Goal: Communication & Community: Answer question/provide support

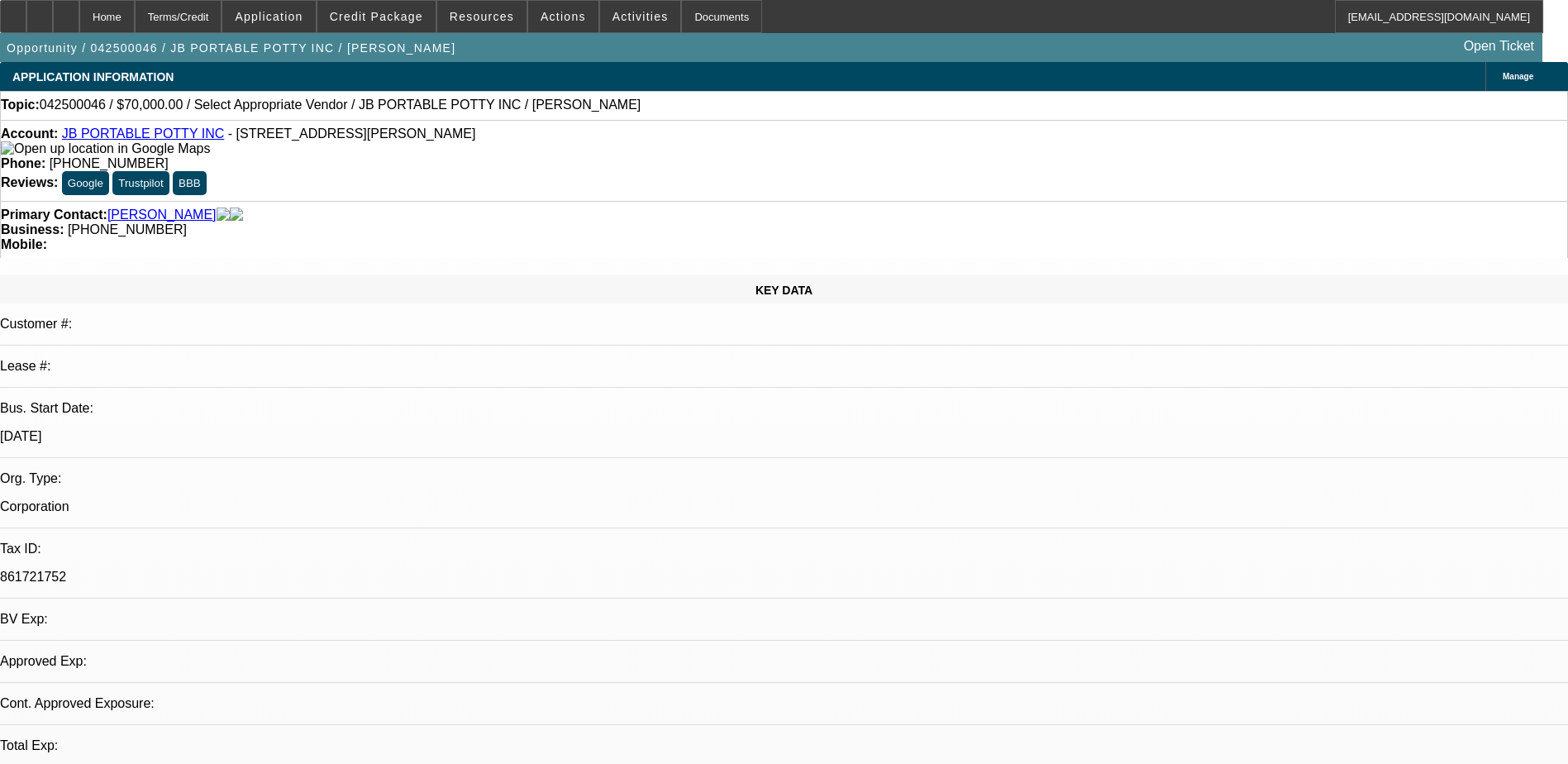
select select "0"
select select "2"
select select "0.1"
select select "1"
select select "2"
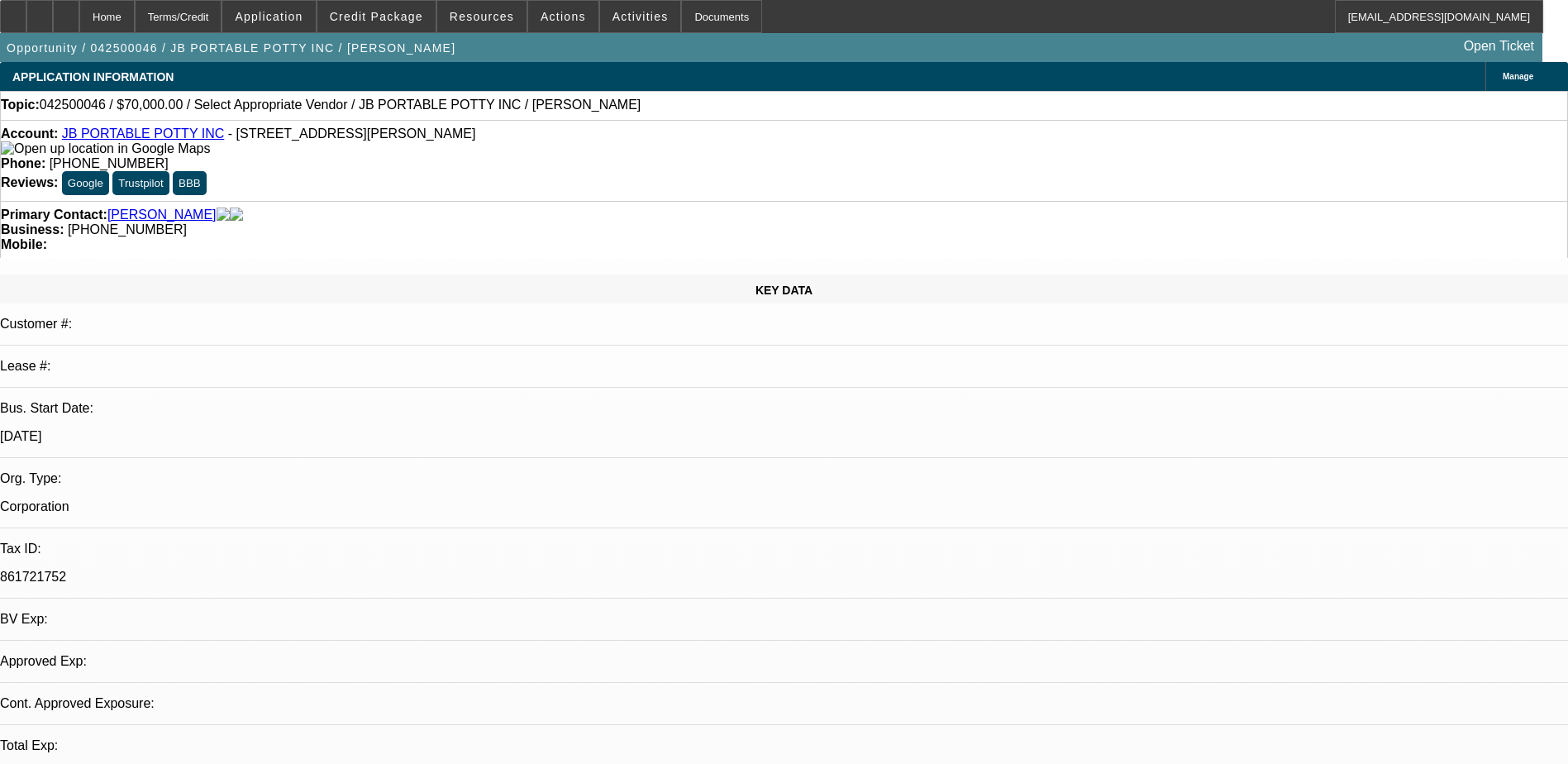
select select "4"
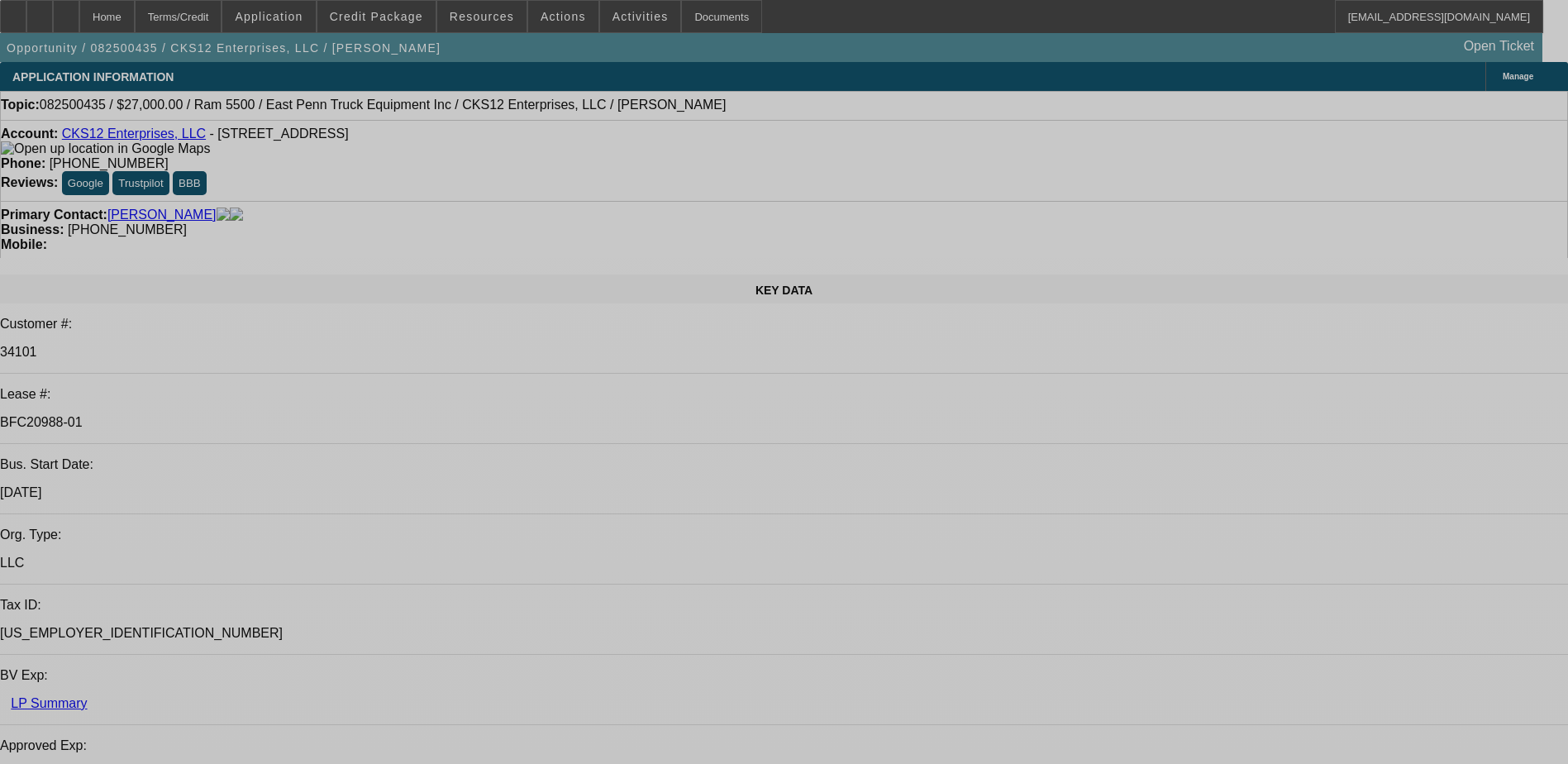
select select "0"
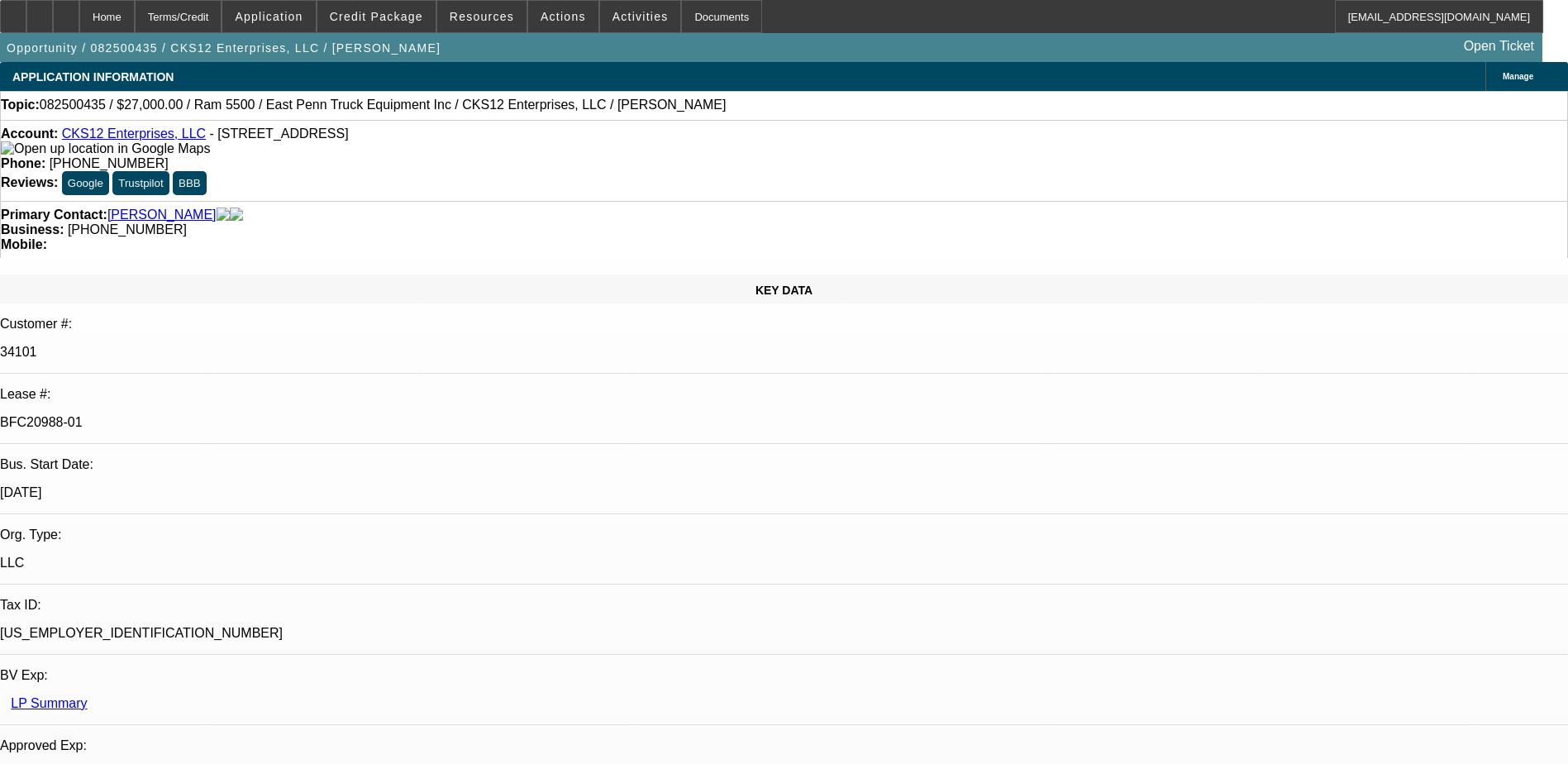
select select "2"
select select "0.1"
select select "0"
select select "2"
select select "0.1"
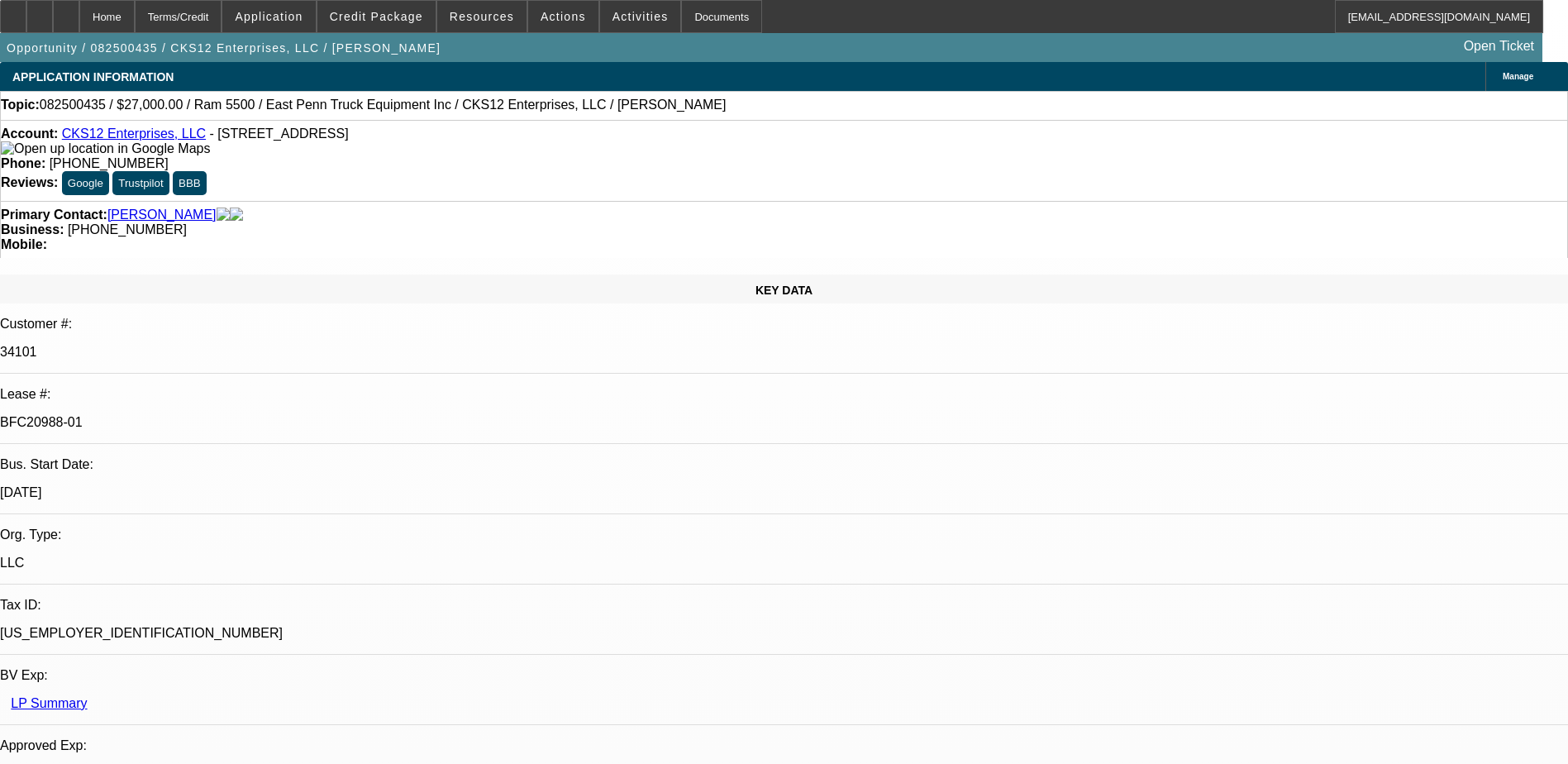
select select "0.15"
select select "0.1"
select select "0"
select select "2"
select select "0.1"
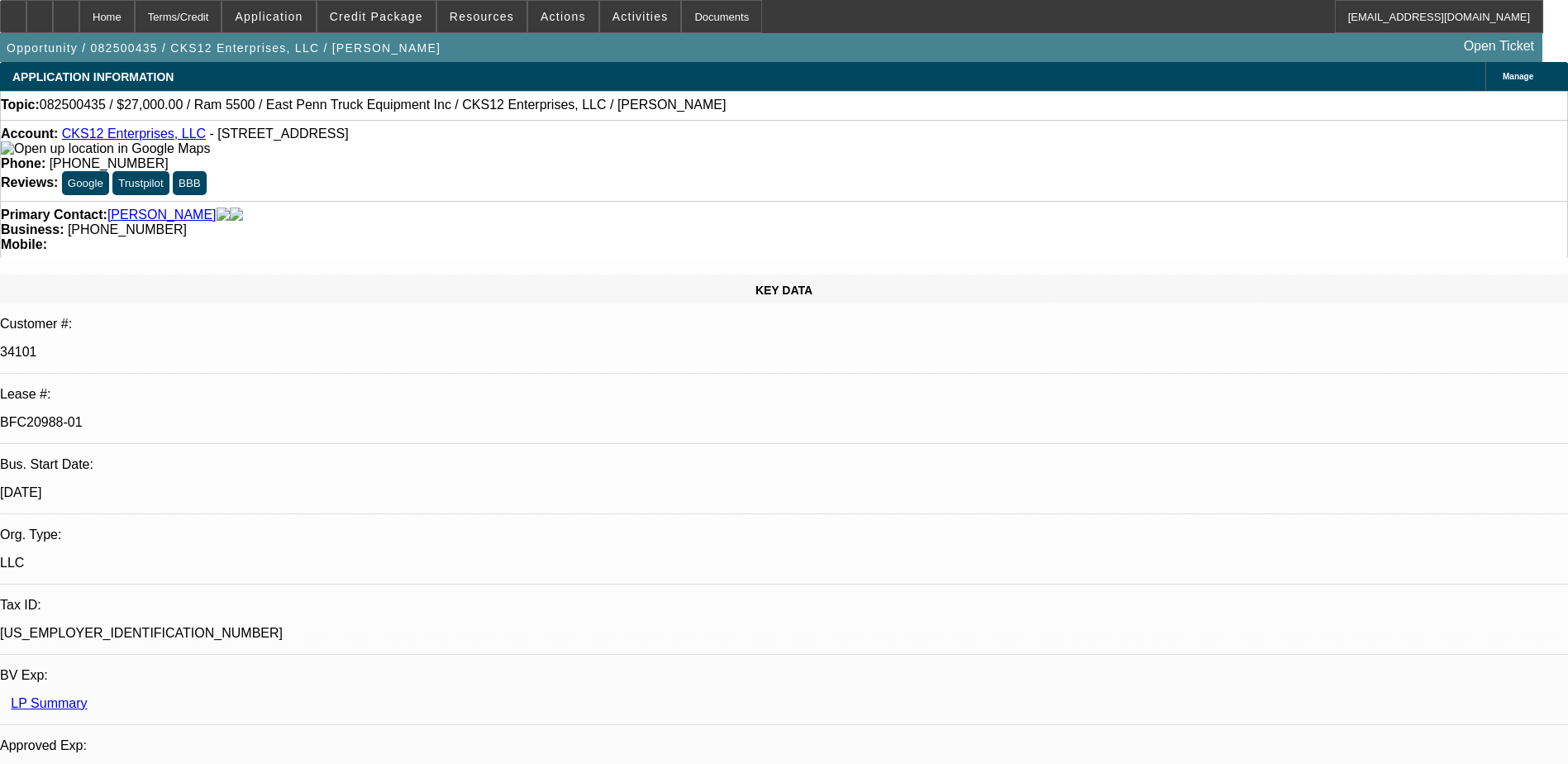
select select "1"
select select "2"
select select "4"
select select "1"
select select "2"
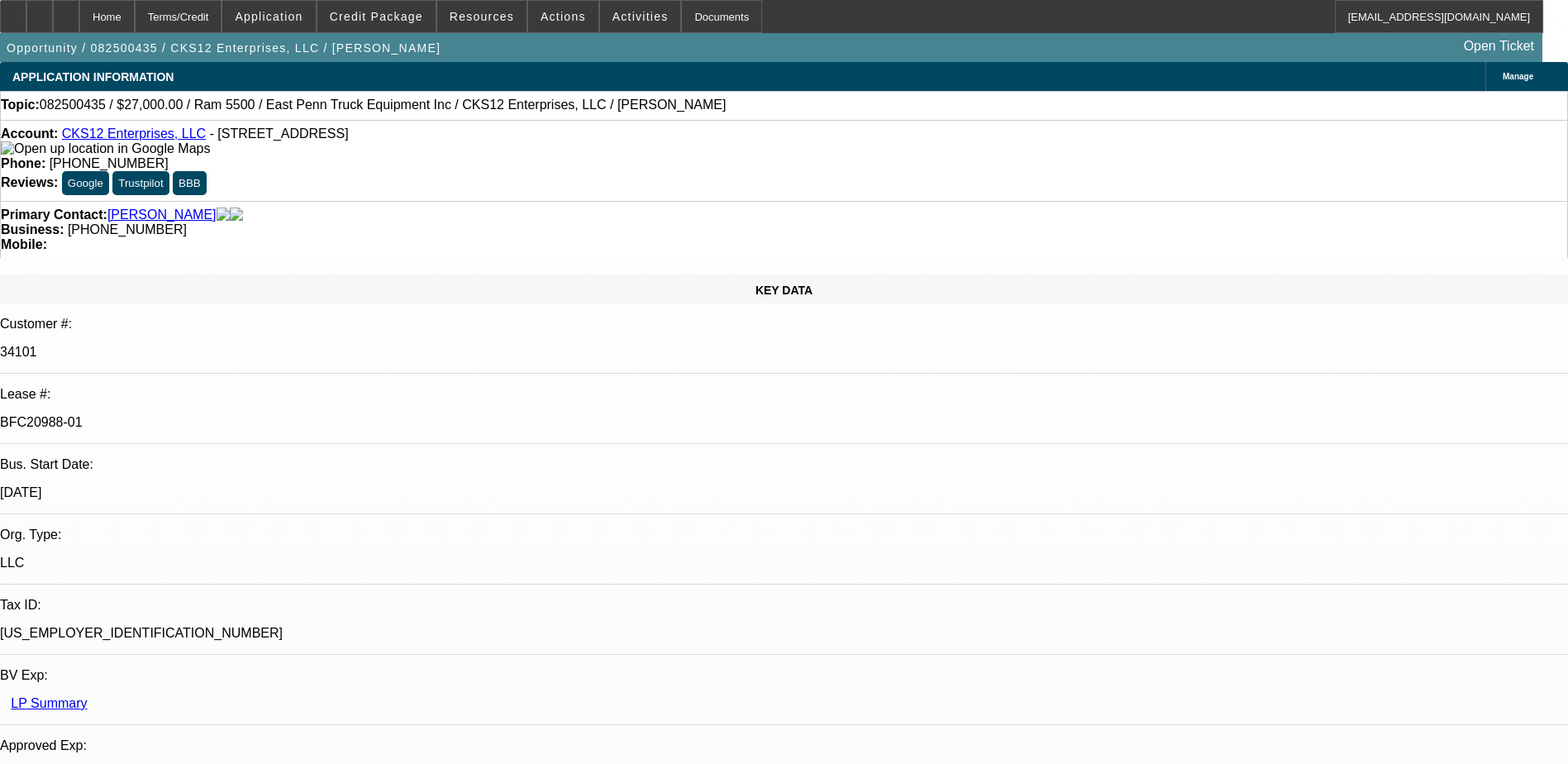
select select "4"
select select "1"
select select "2"
select select "4"
select select "1"
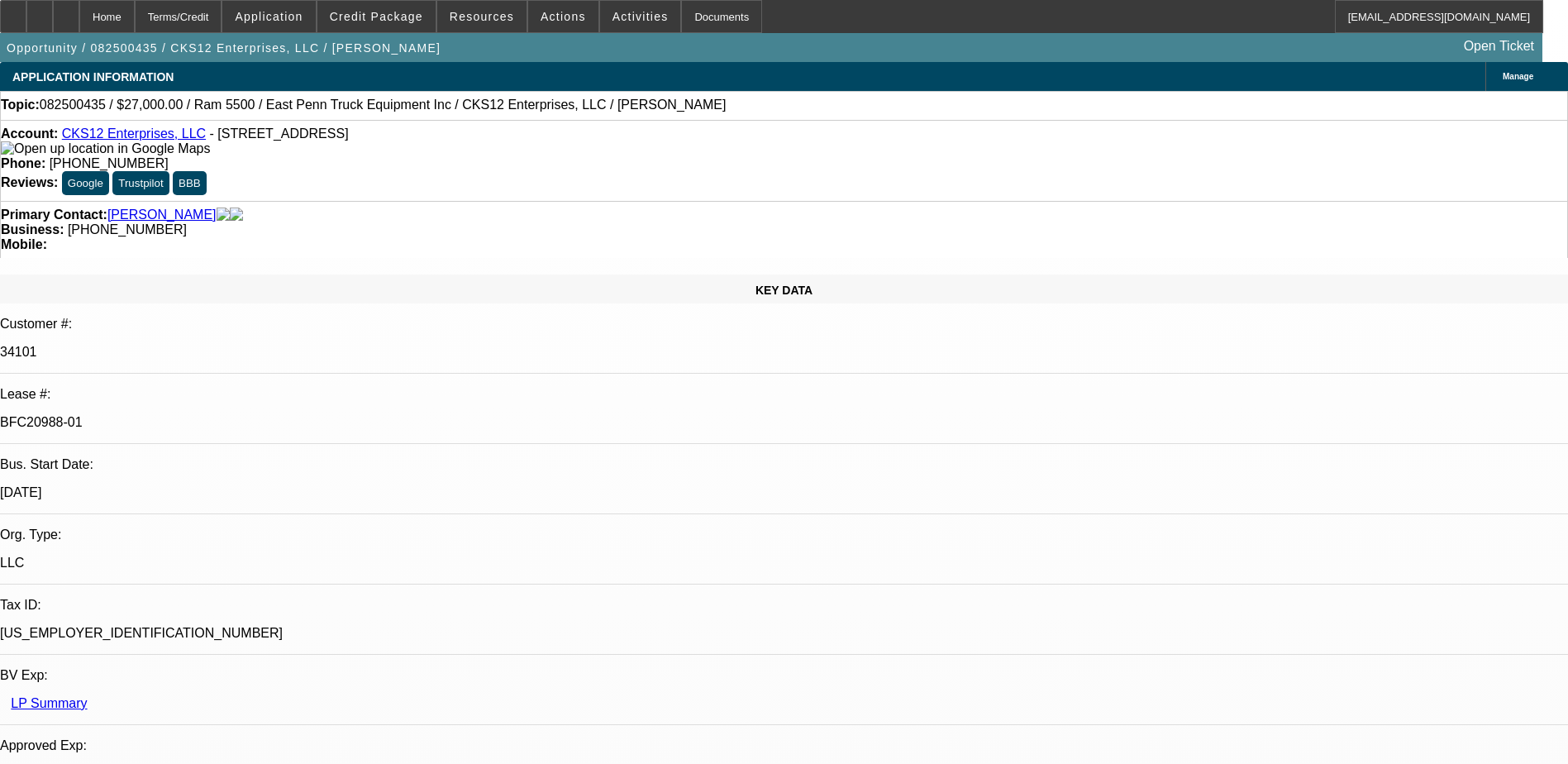
select select "2"
select select "4"
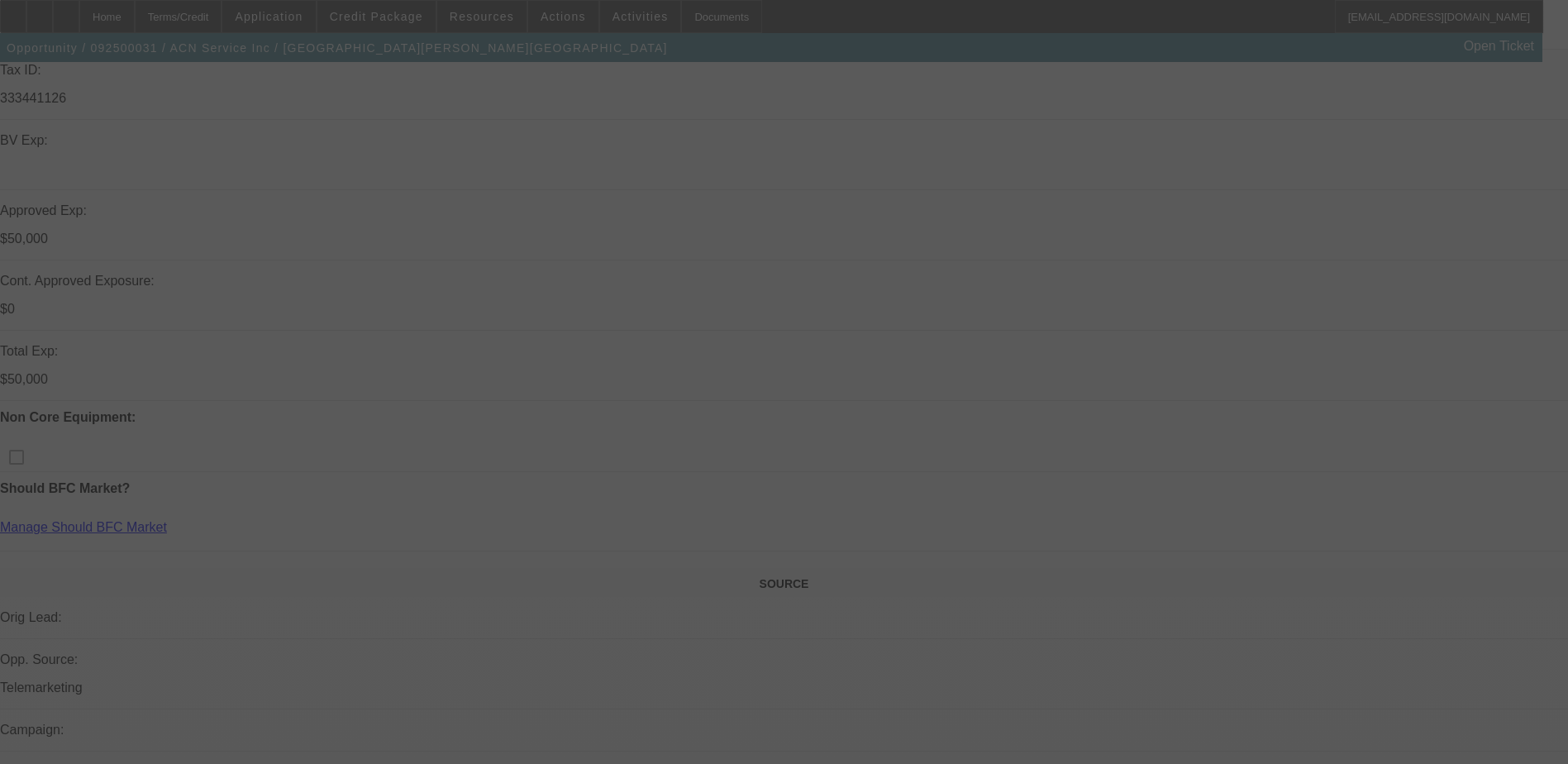
scroll to position [76, 0]
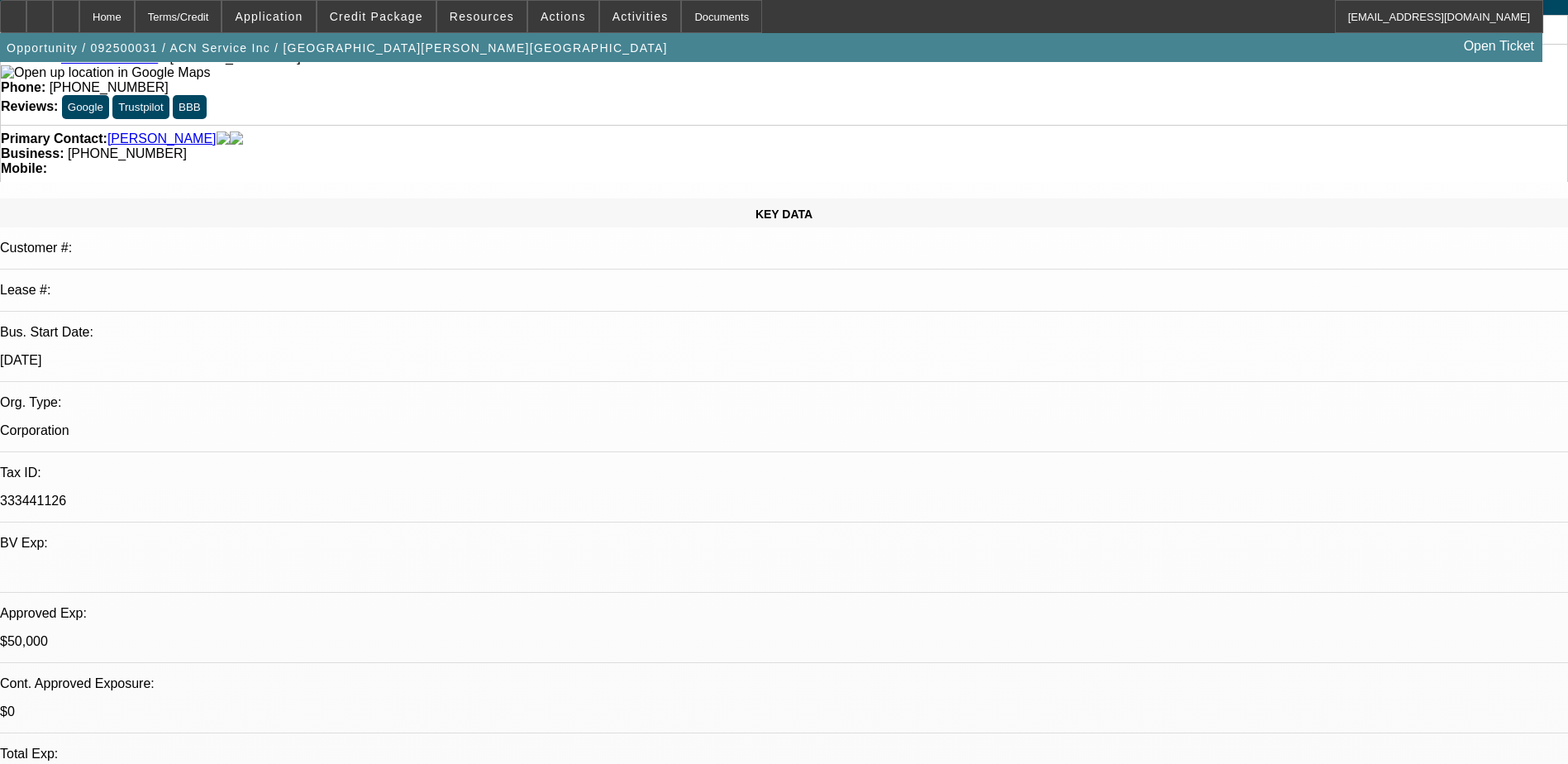
select select "0"
select select "2"
select select "0.1"
select select "0"
select select "2"
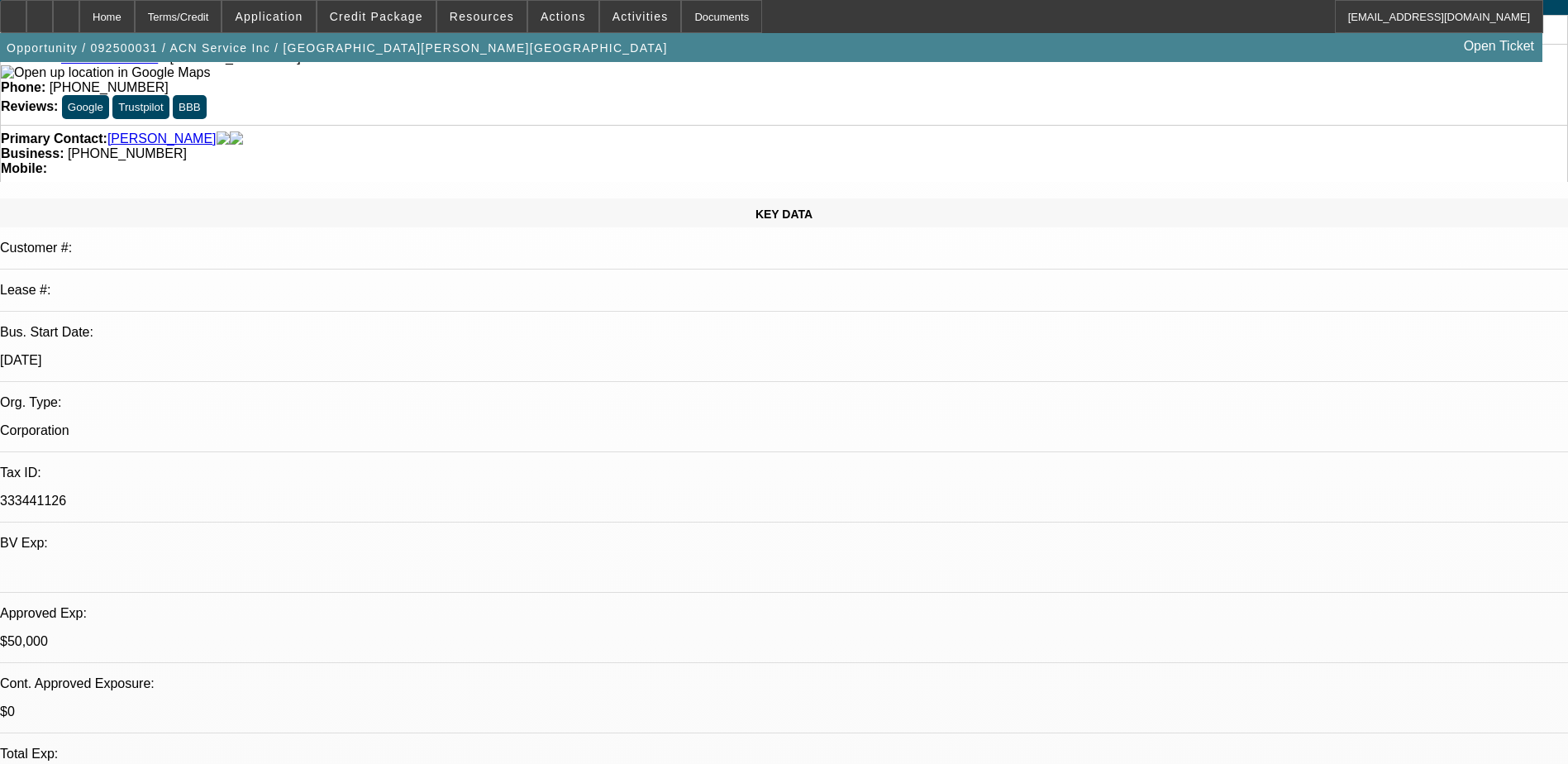
select select "0.1"
select select "0"
select select "2"
select select "0.1"
select select "0"
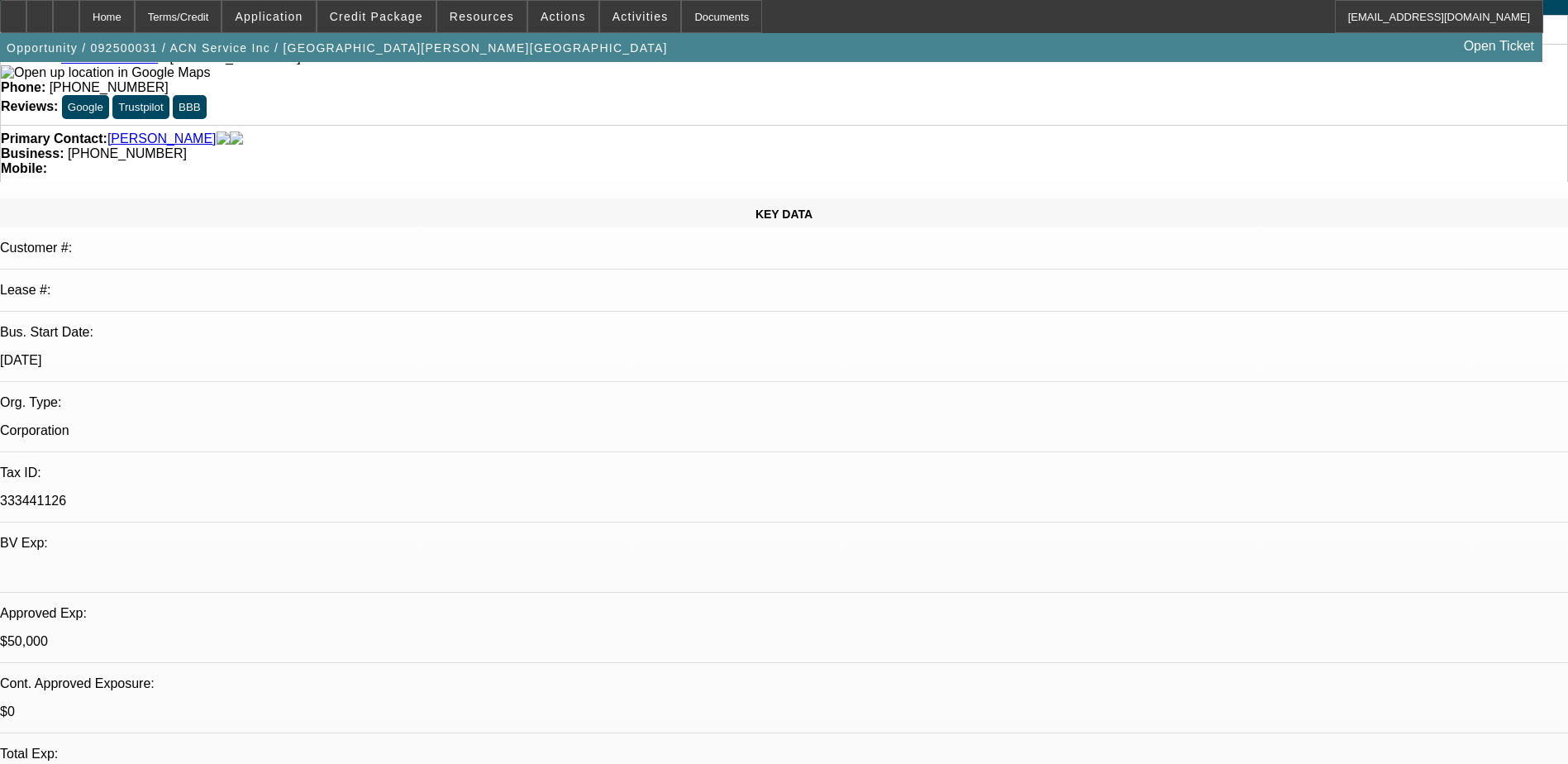
select select "0"
select select "0.1"
select select "1"
select select "2"
select select "4"
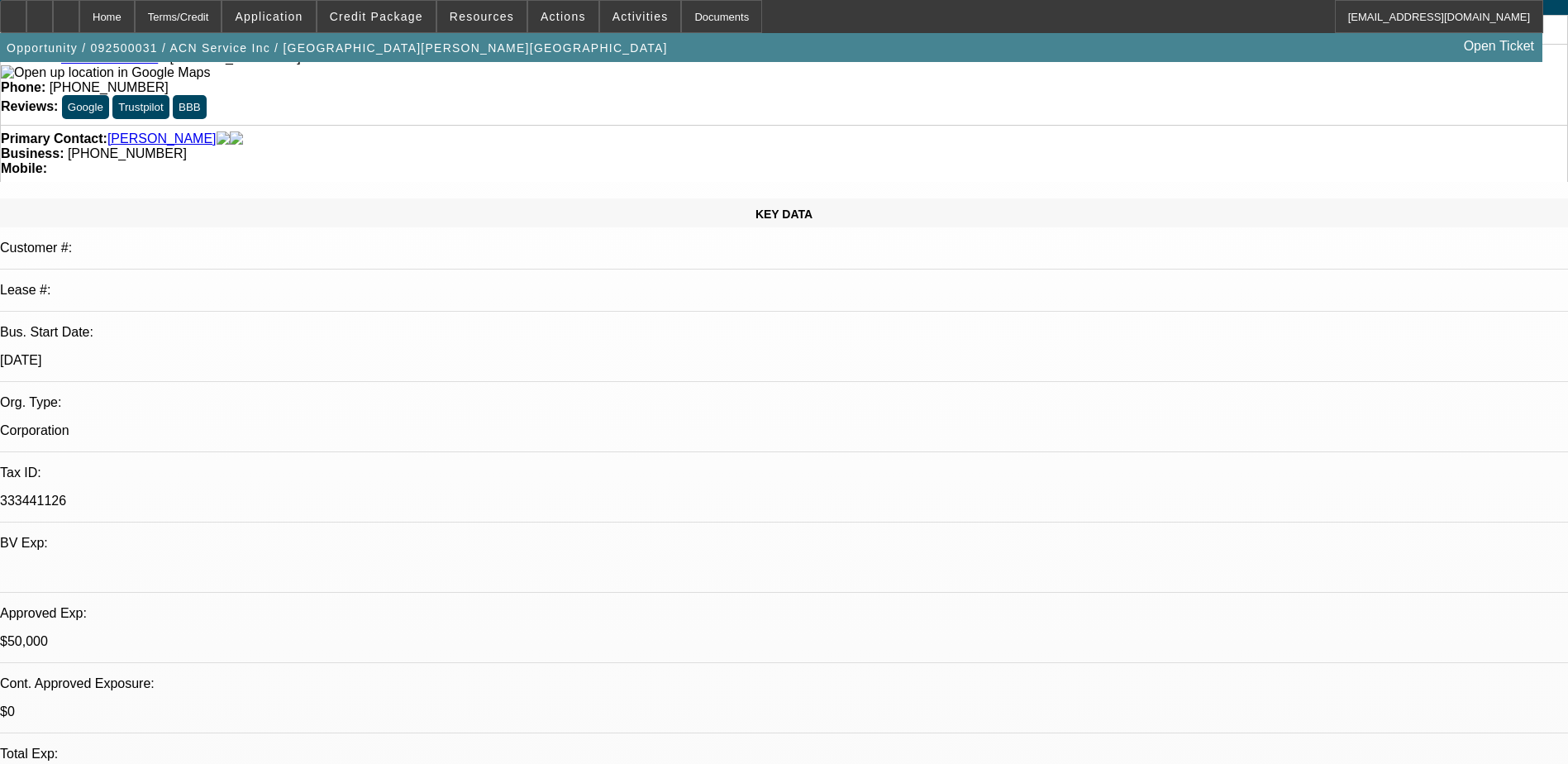
select select "1"
select select "2"
select select "4"
select select "1"
select select "2"
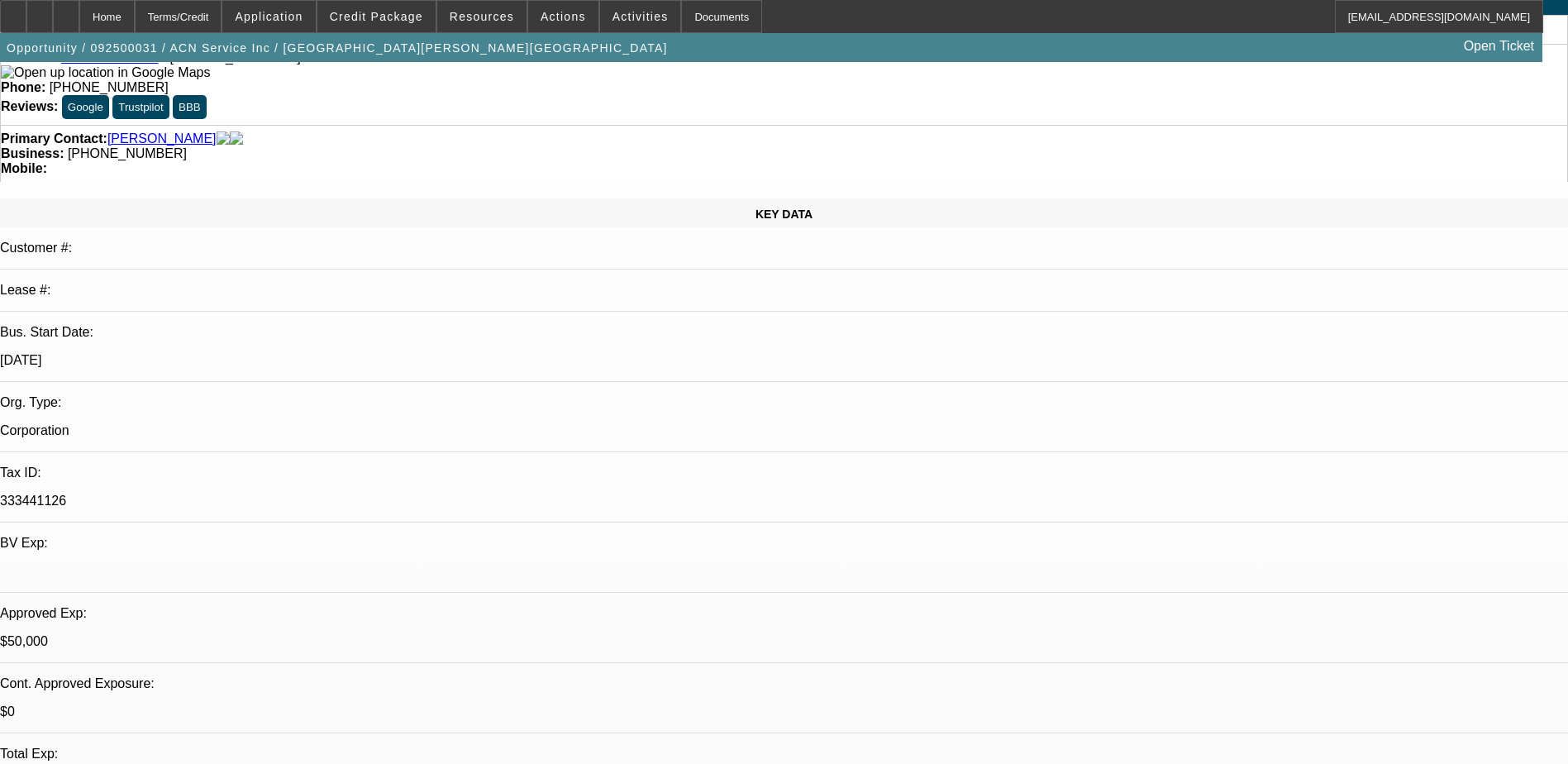
select select "4"
select select "1"
select select "4"
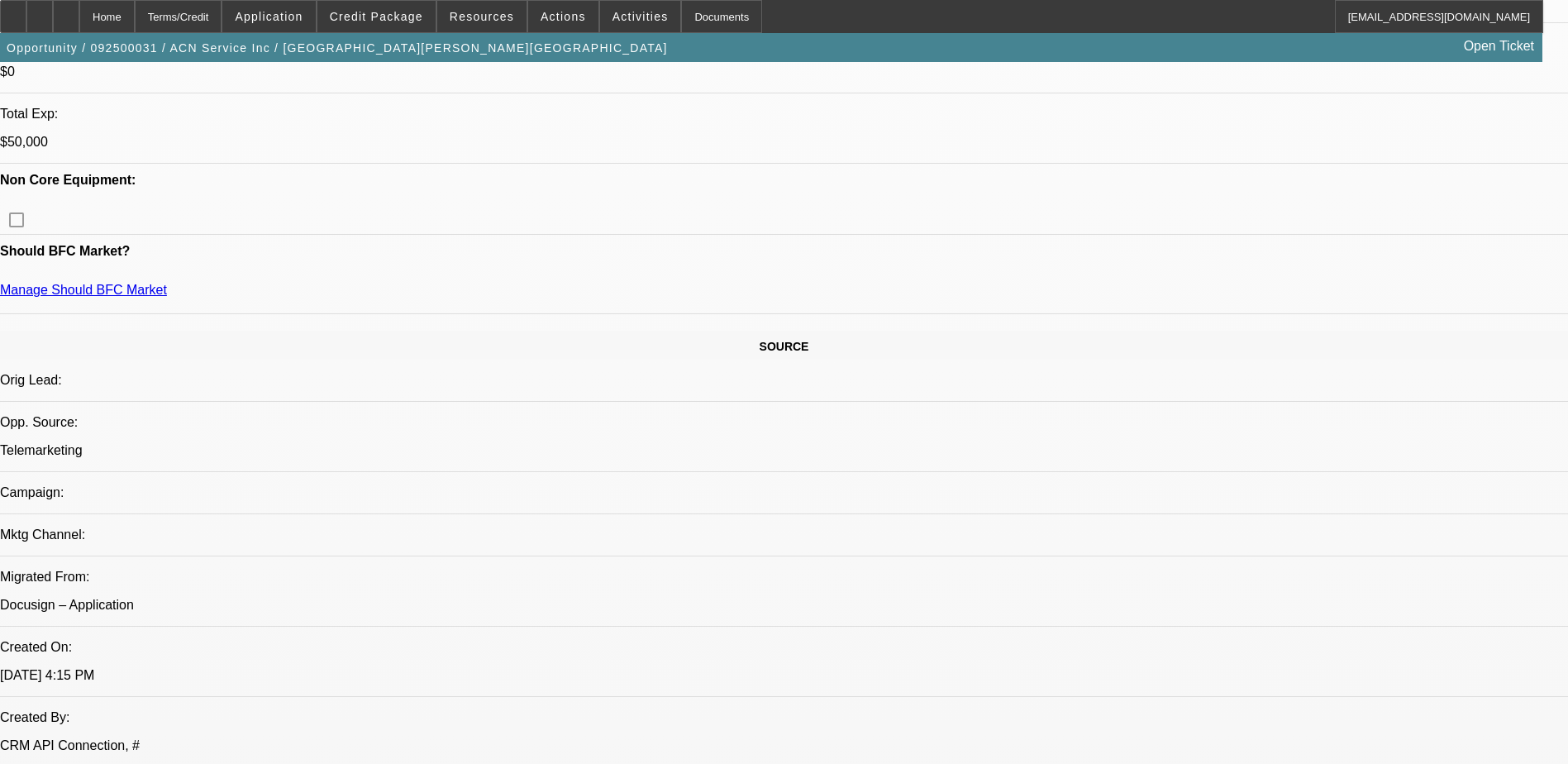
scroll to position [826, 0]
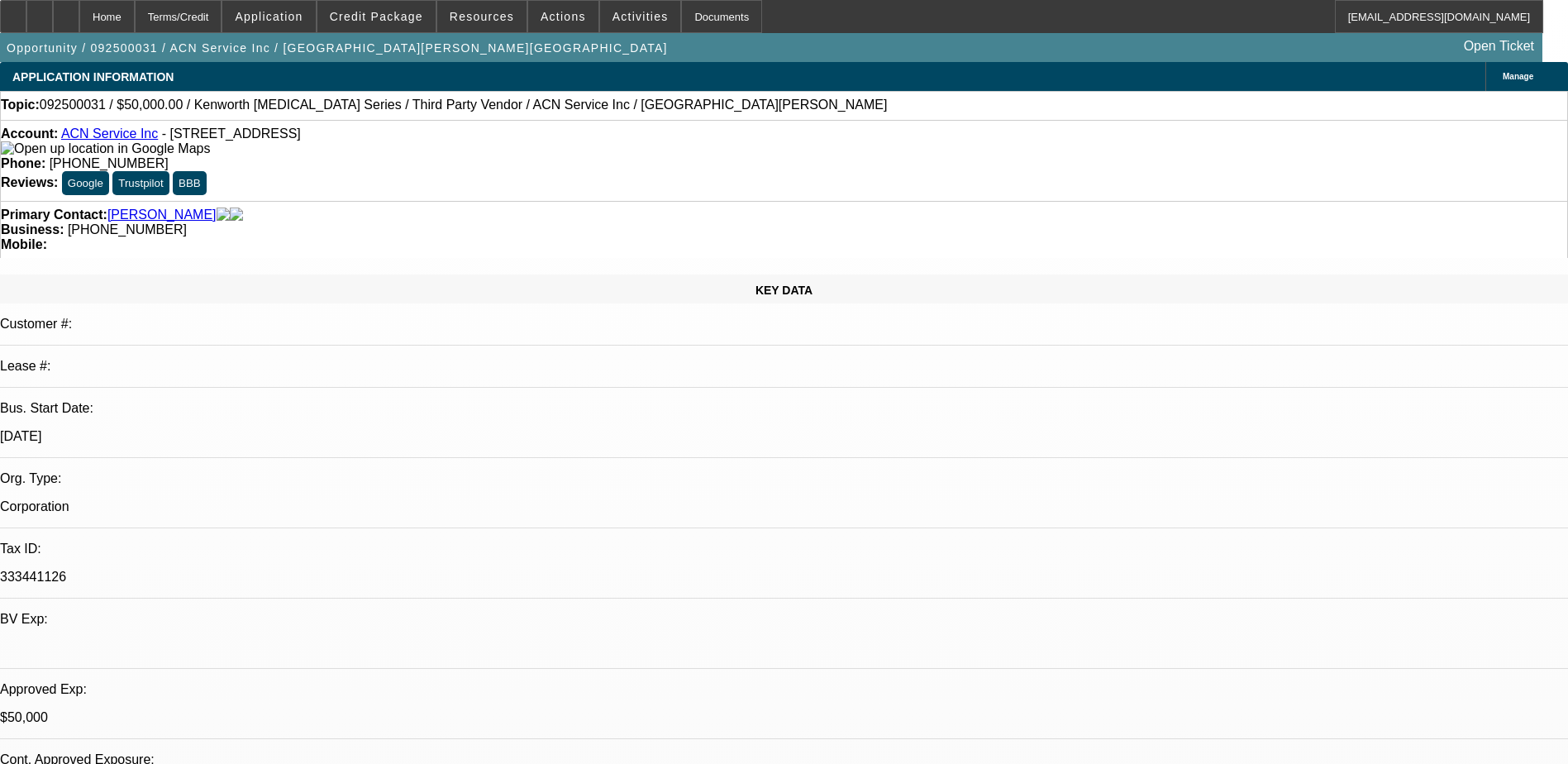
select select "0"
select select "2"
select select "0.1"
select select "0"
select select "2"
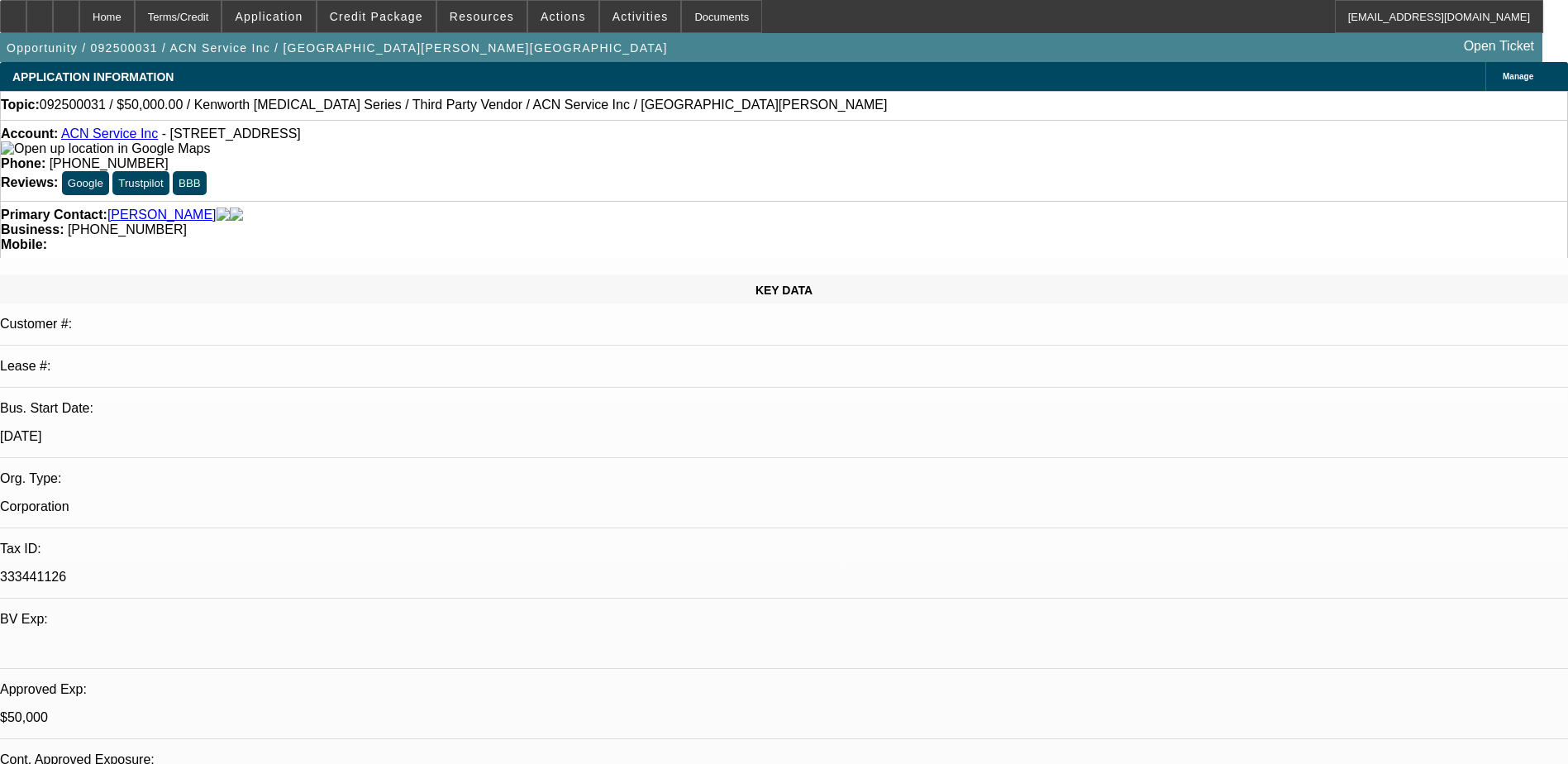
select select "0.1"
select select "0"
select select "2"
select select "0.1"
select select "0"
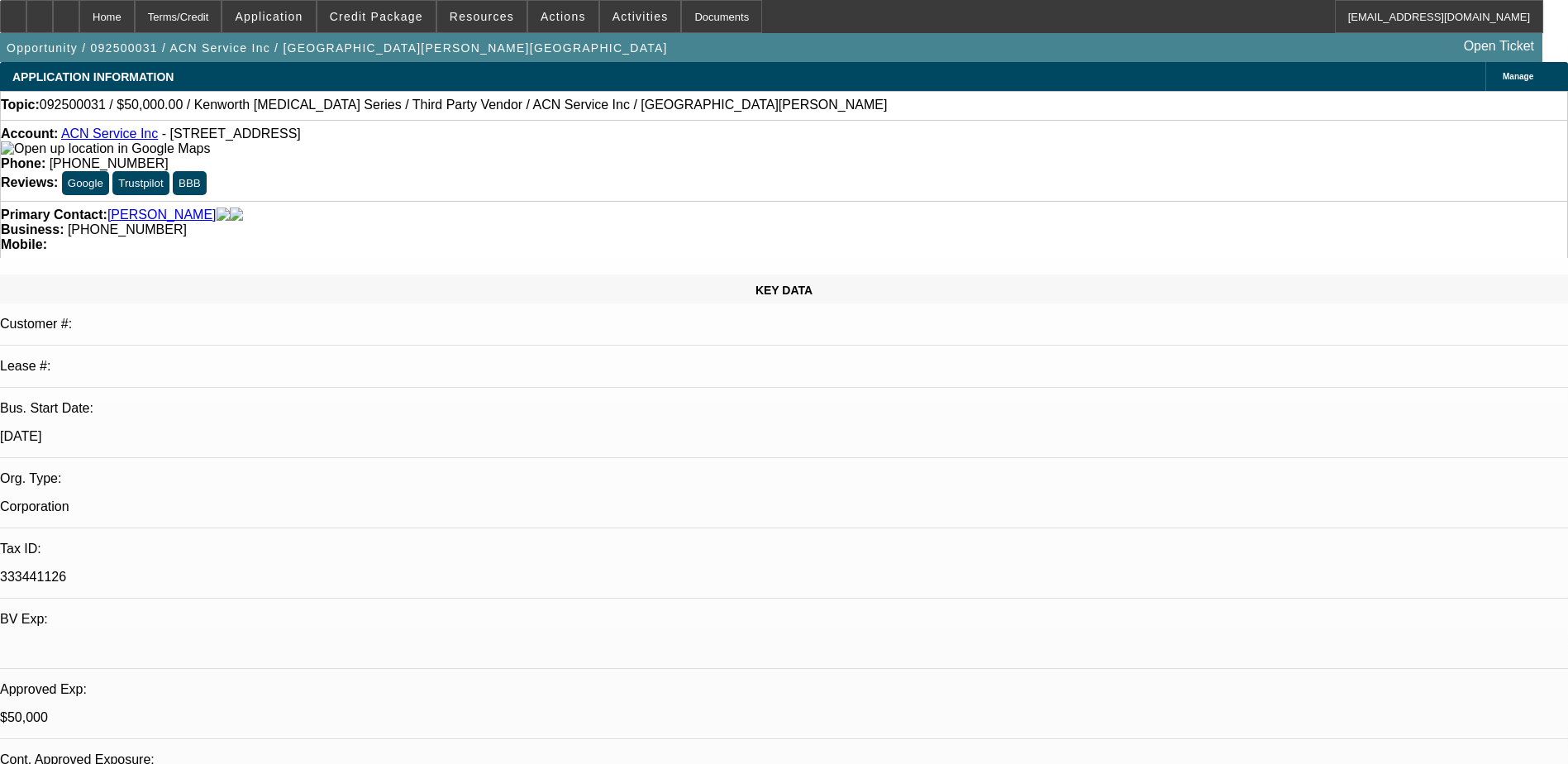
select select "0"
select select "0.1"
select select "1"
select select "2"
select select "4"
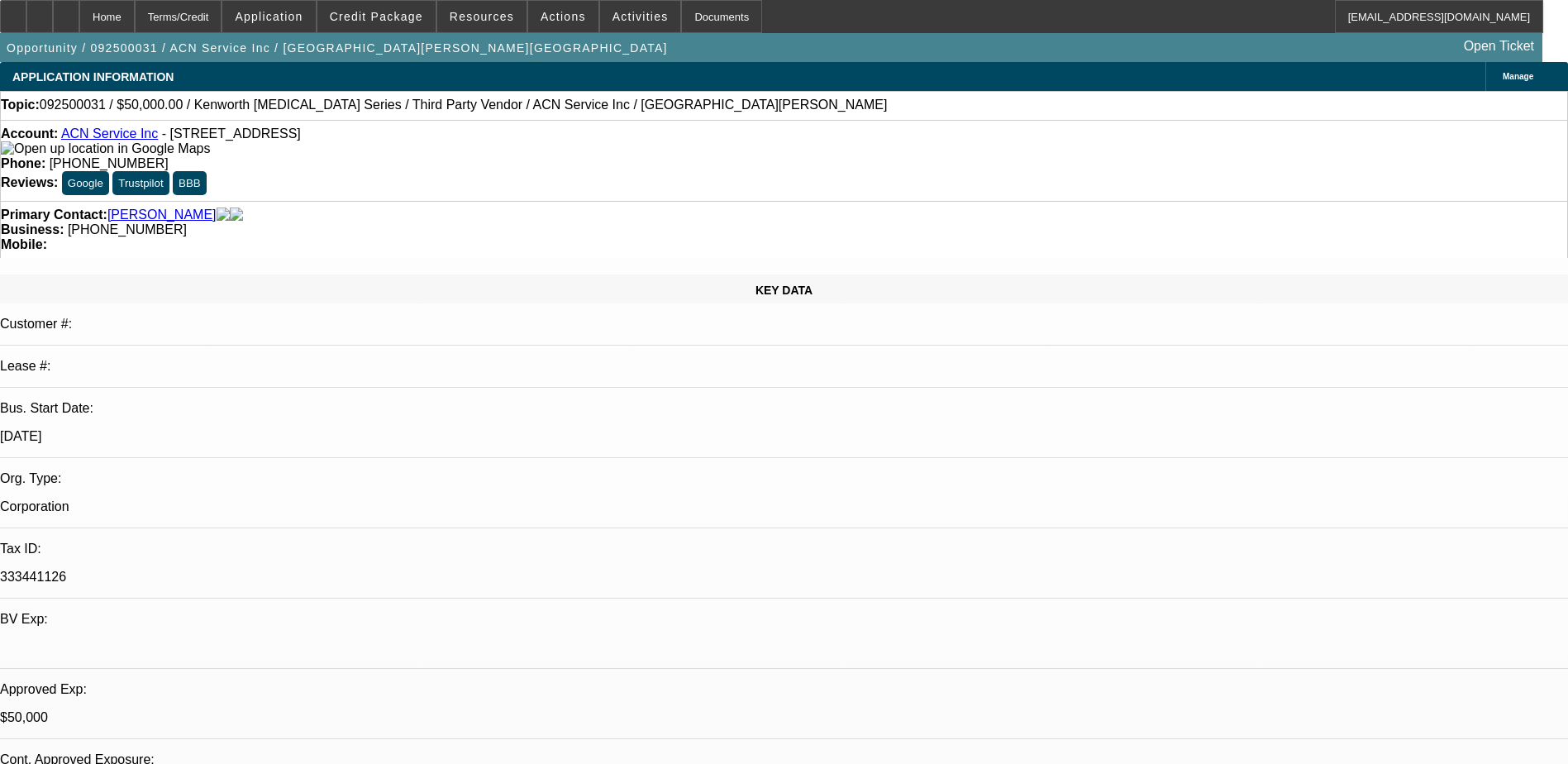
select select "1"
select select "2"
select select "4"
select select "1"
select select "2"
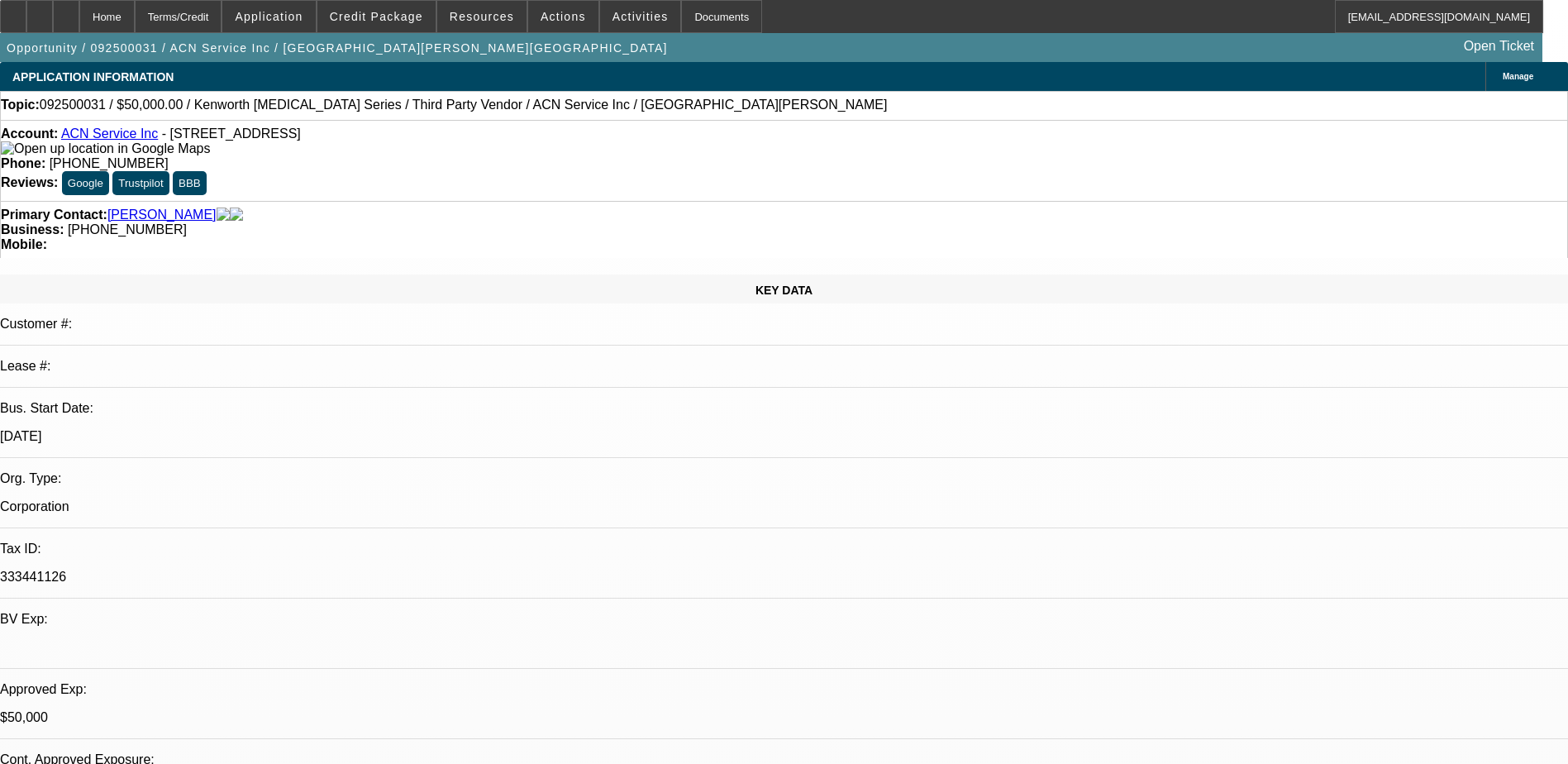
select select "4"
select select "1"
select select "4"
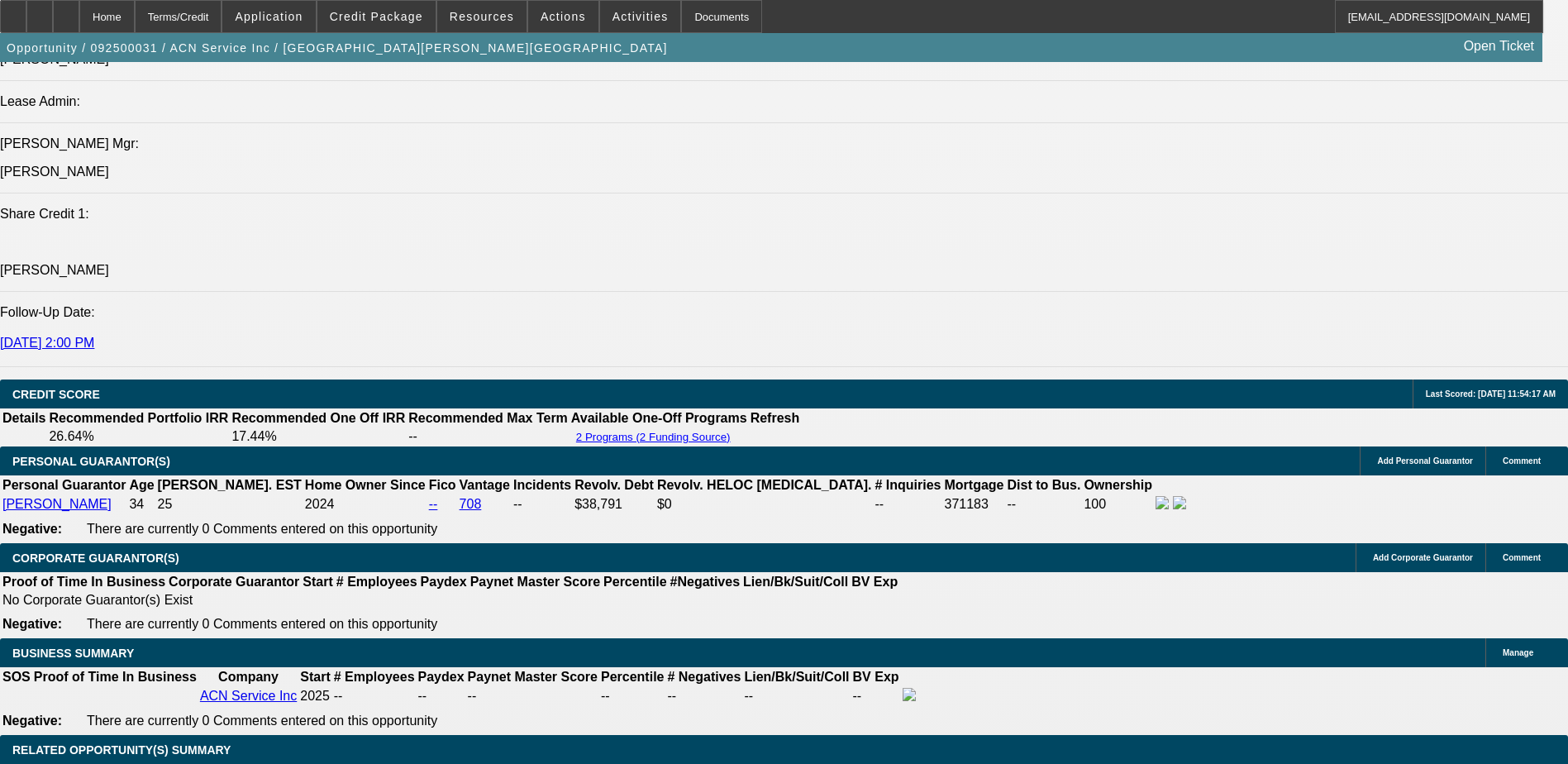
scroll to position [2315, 0]
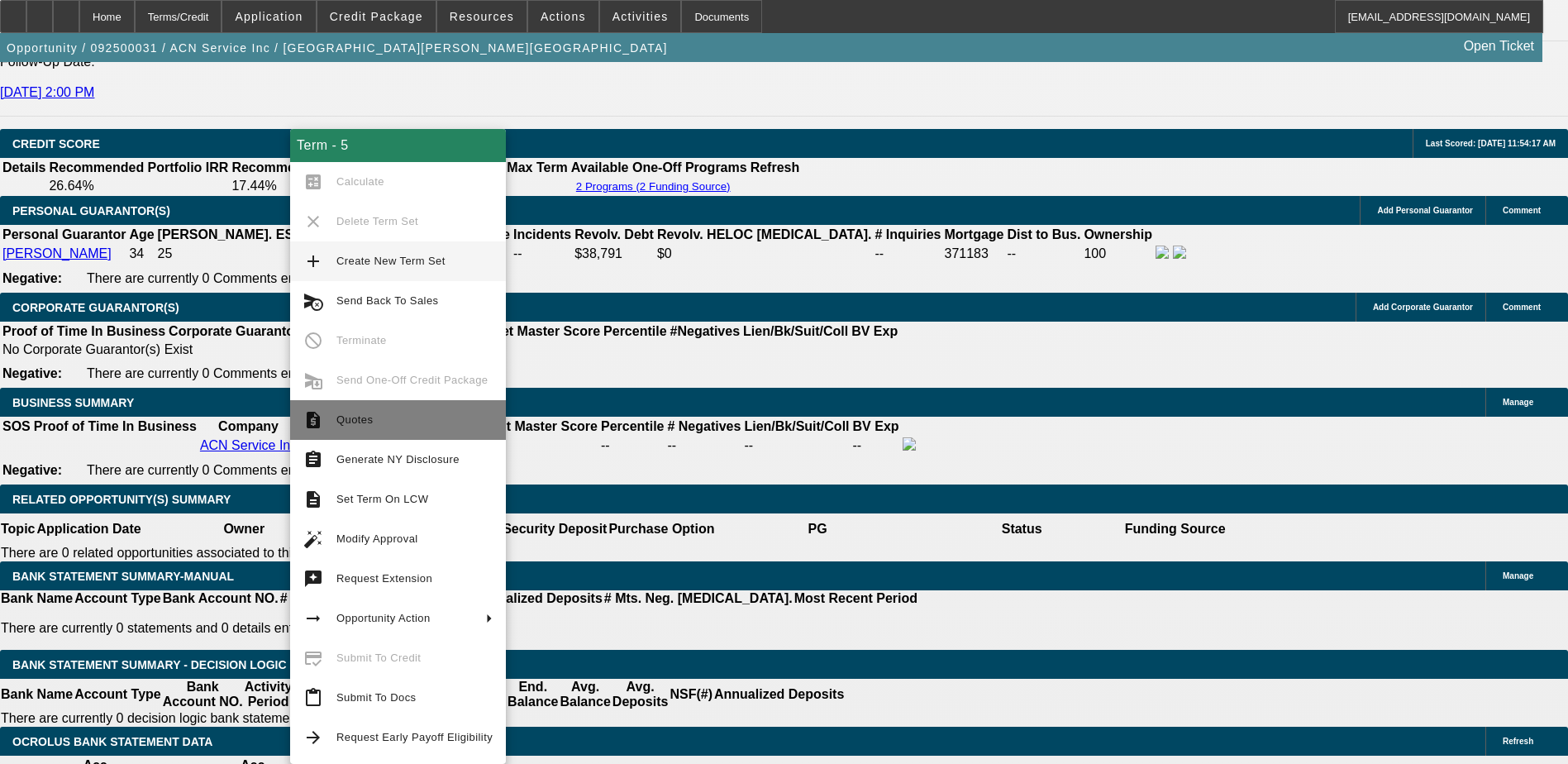
click at [357, 417] on span "Quotes" at bounding box center [354, 419] width 37 height 12
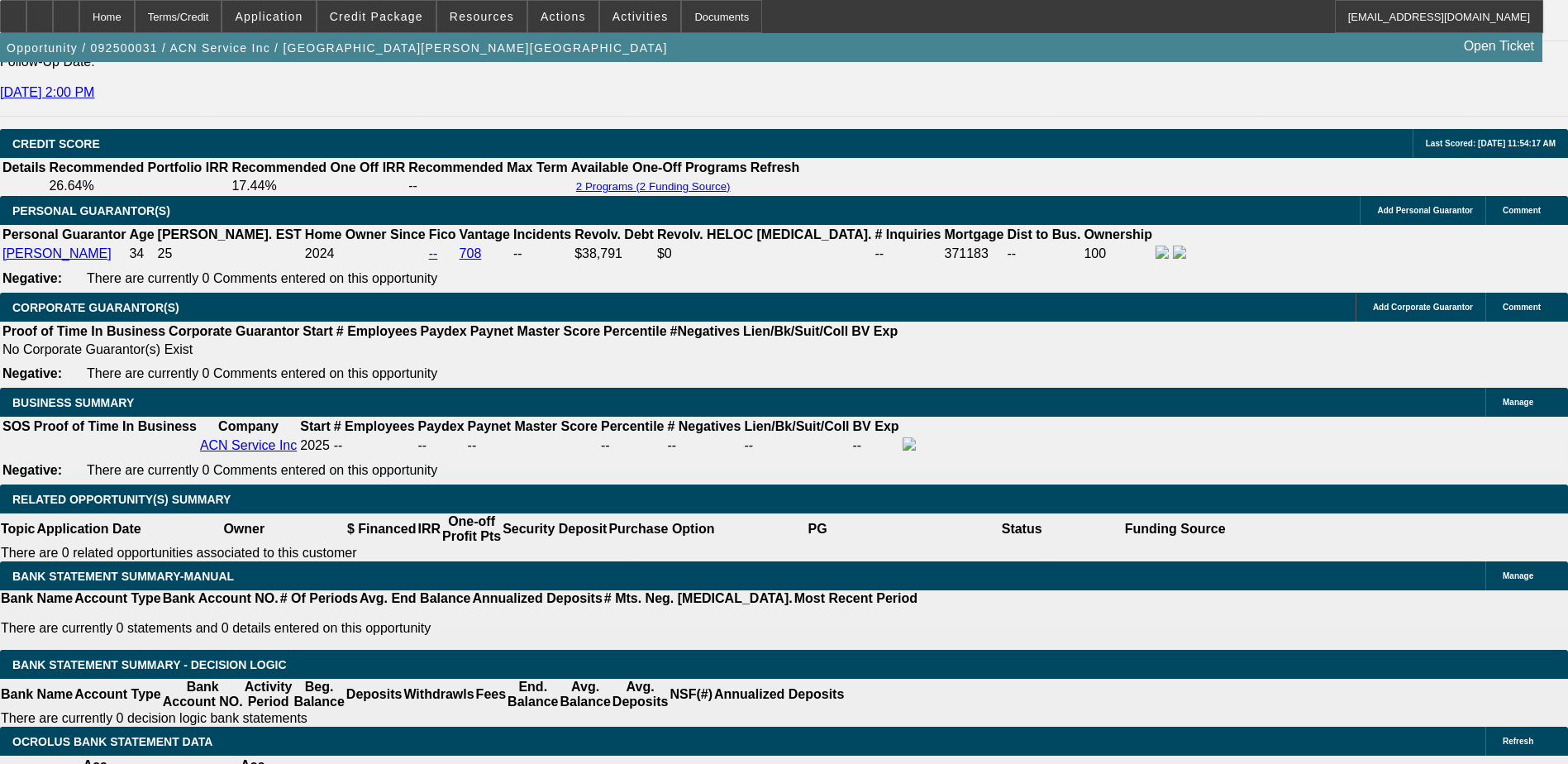
radio input "true"
type textarea "liked terms sent docusign"
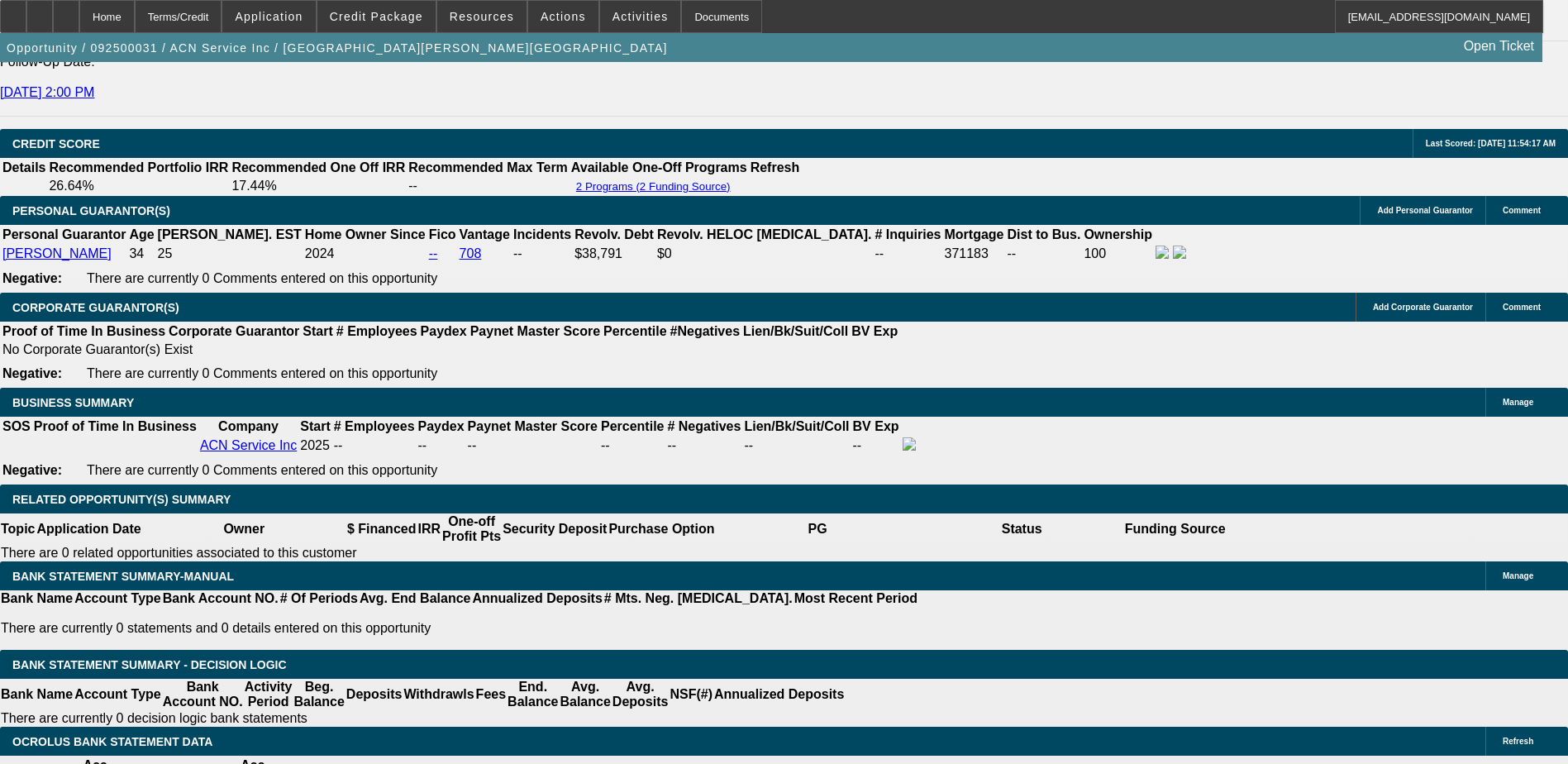
radio input "true"
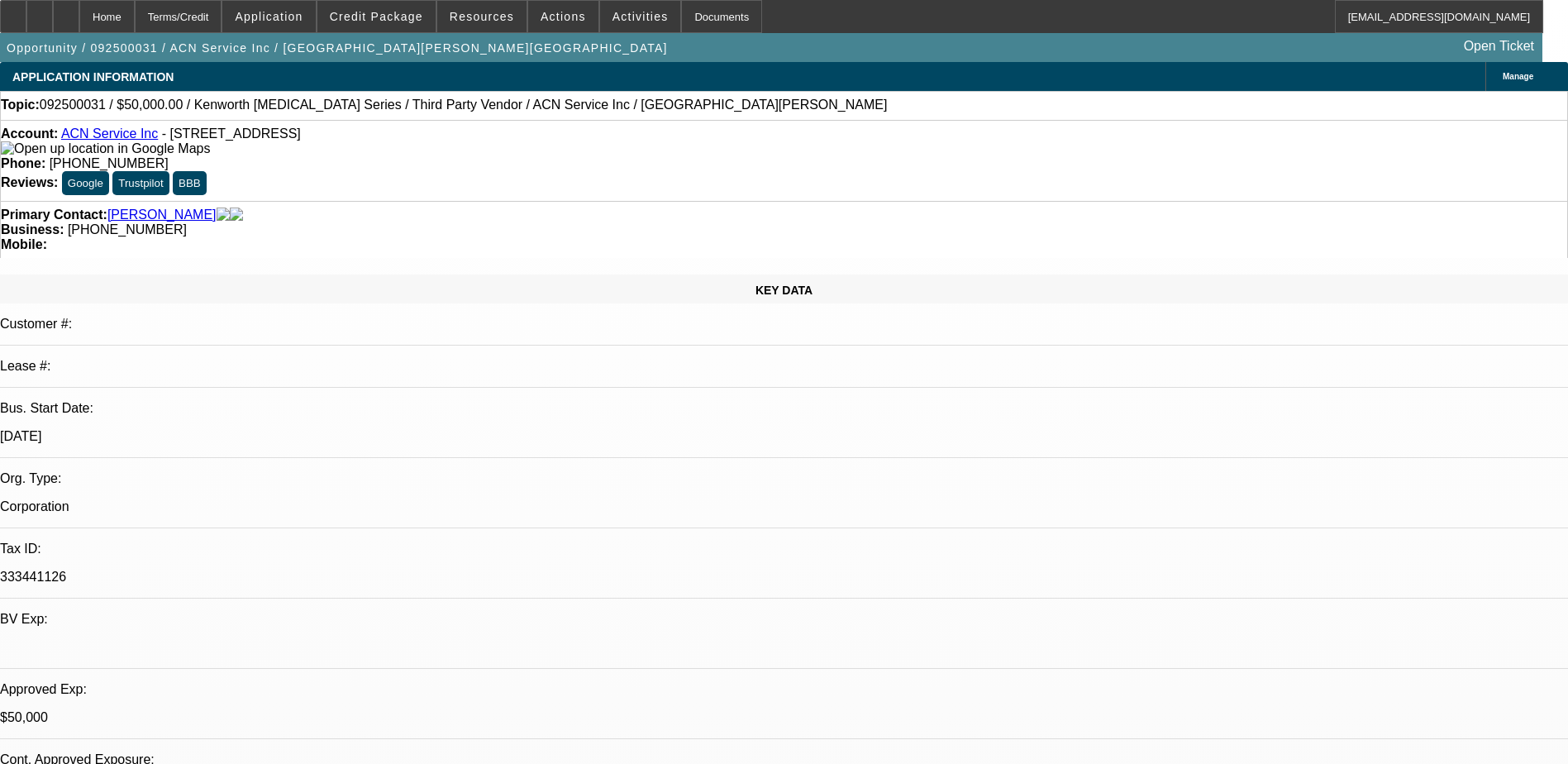
select select "0"
select select "2"
select select "0.1"
select select "0"
select select "2"
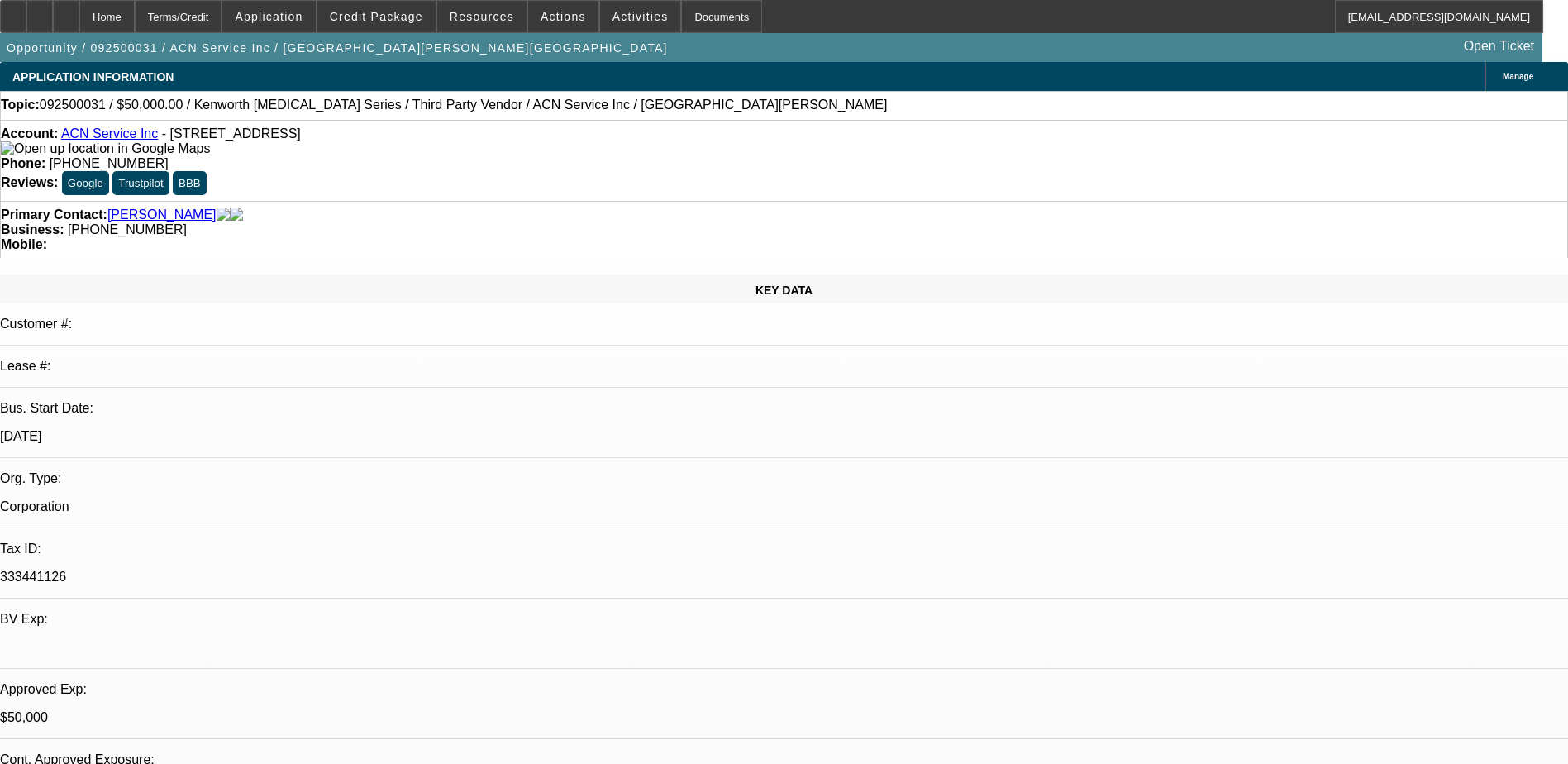
select select "0.1"
select select "0"
select select "2"
select select "0.1"
select select "0"
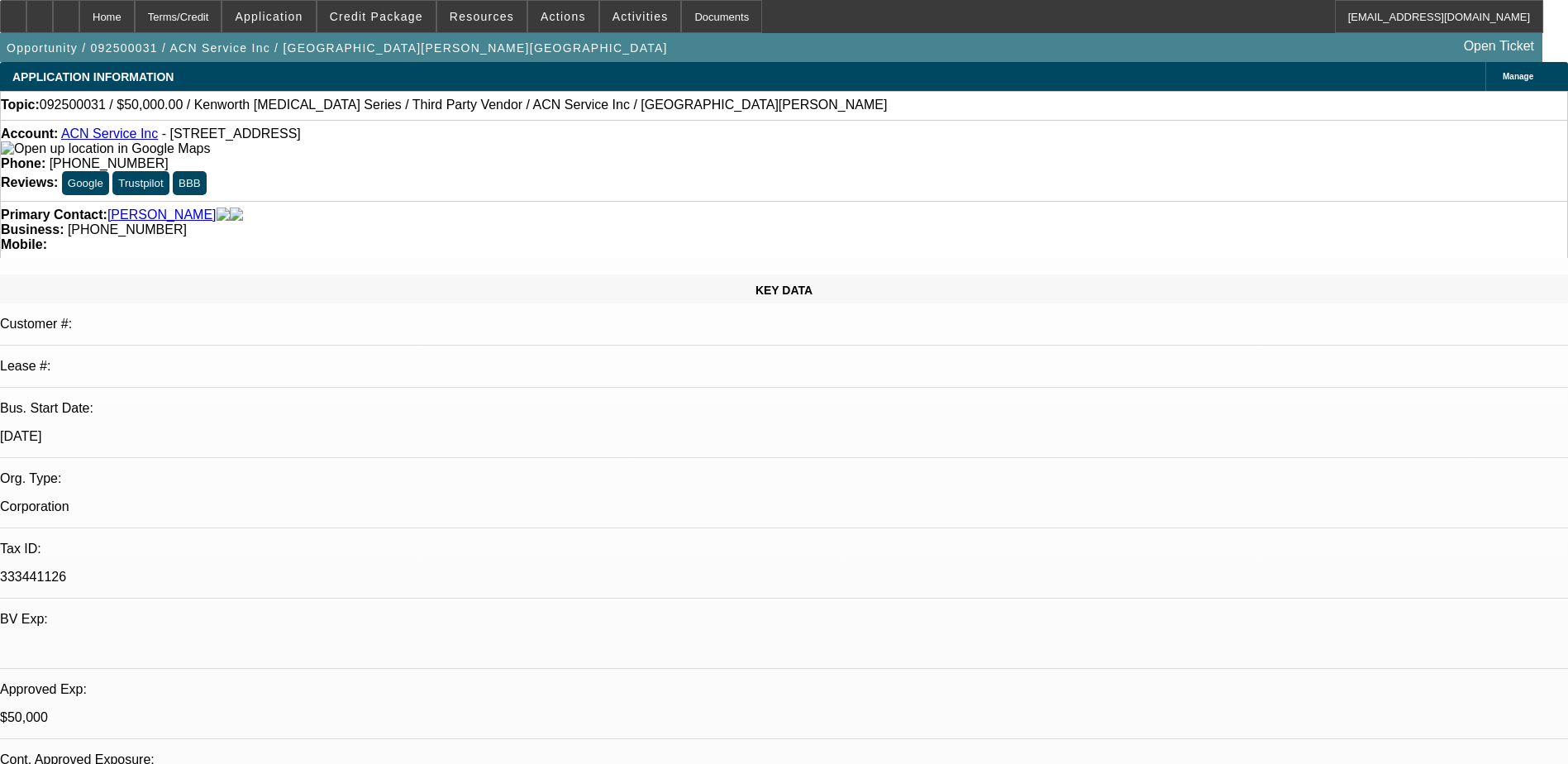
select select "0"
select select "0.1"
select select "1"
select select "2"
select select "4"
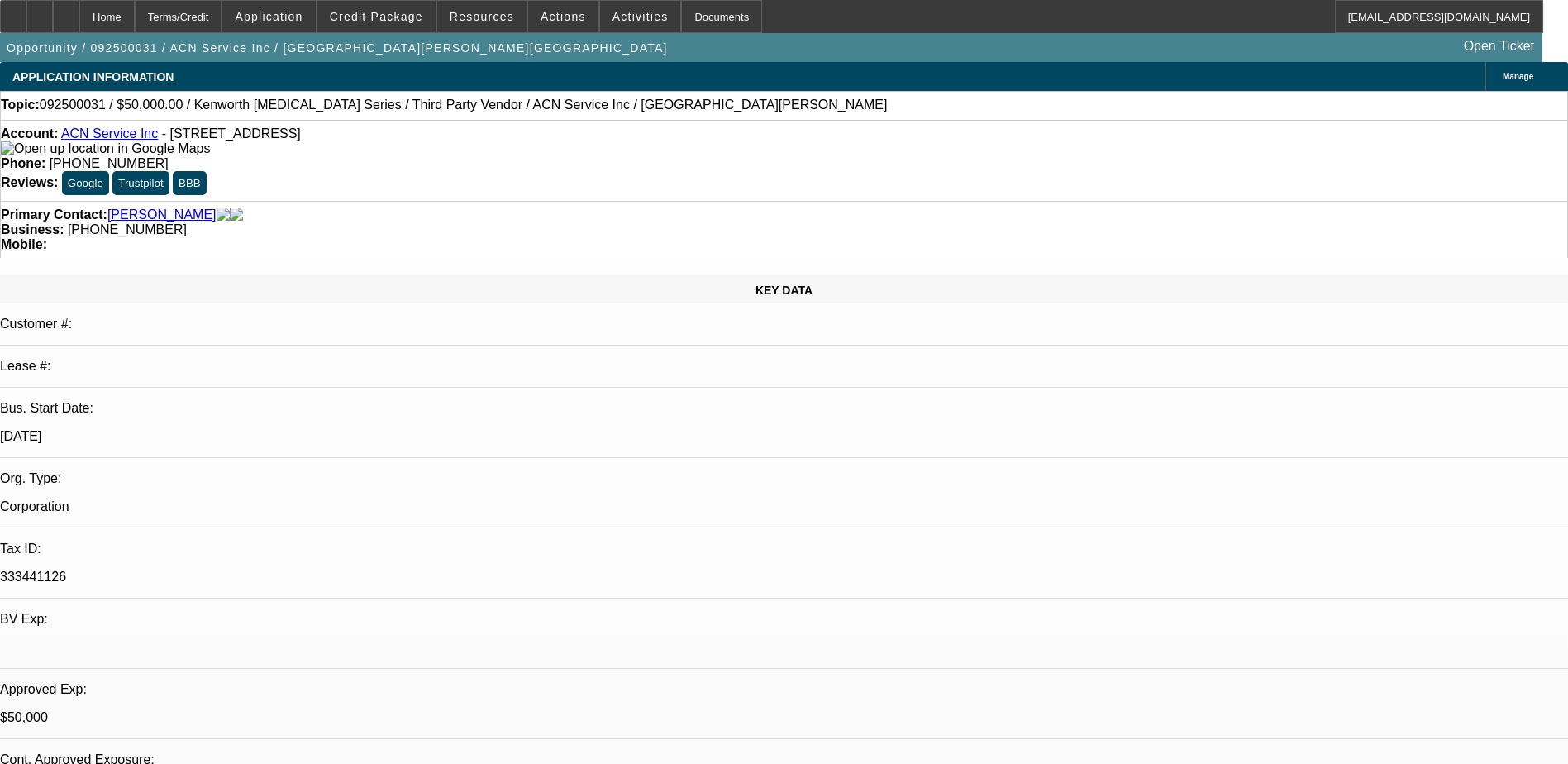
select select "1"
select select "2"
select select "4"
select select "1"
select select "2"
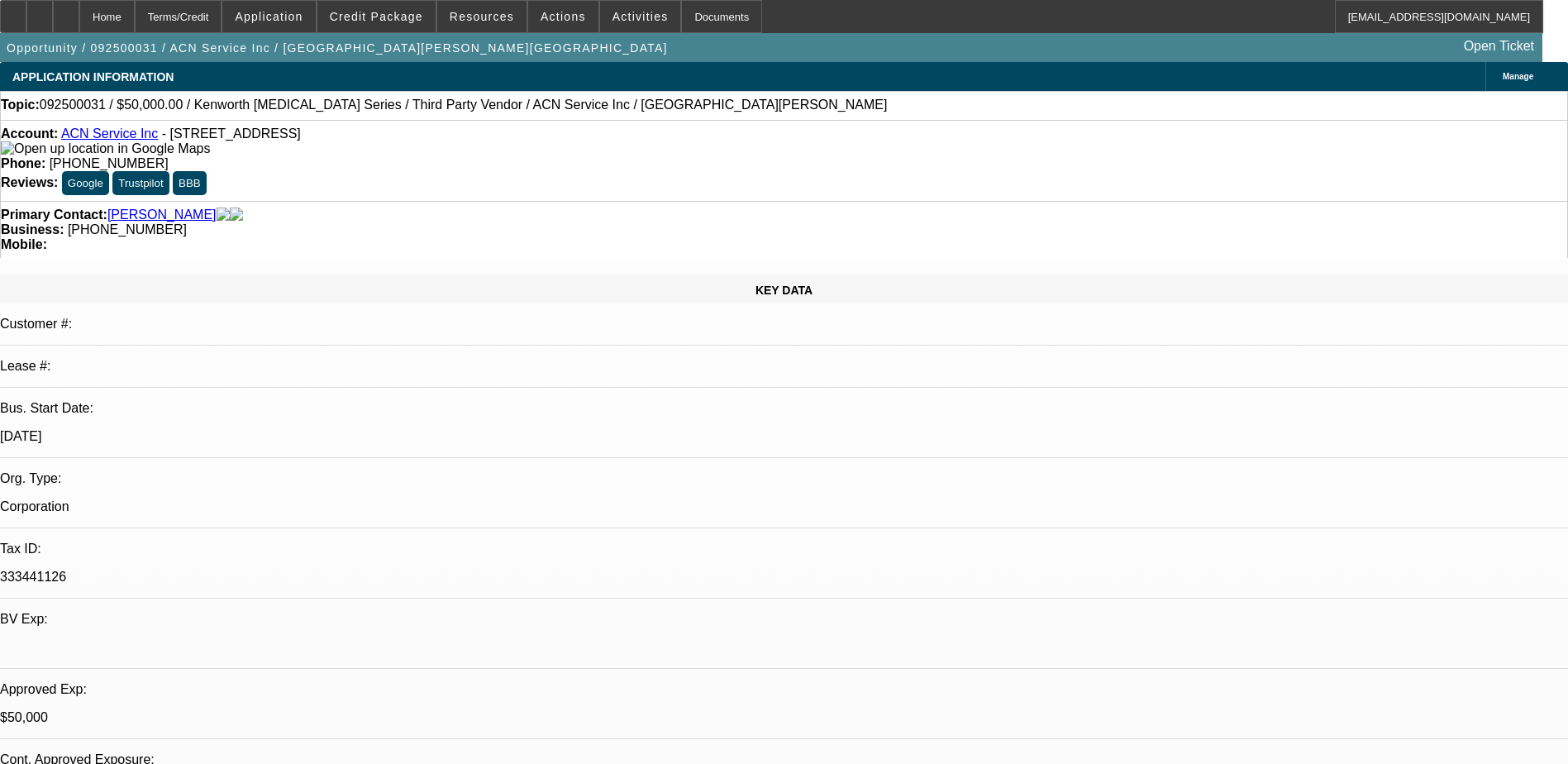
select select "4"
select select "1"
select select "4"
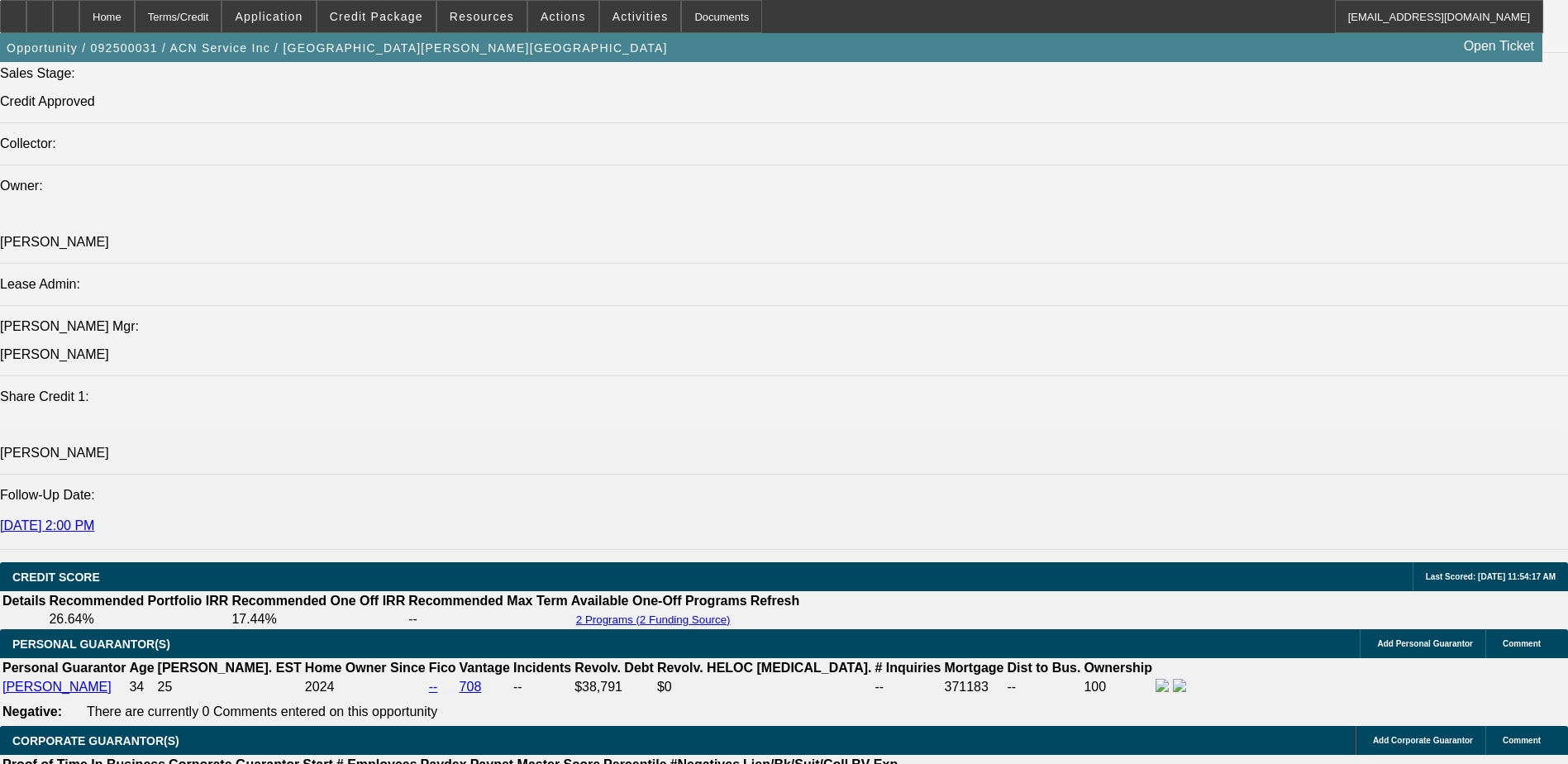
scroll to position [2066, 0]
